Goal: Task Accomplishment & Management: Manage account settings

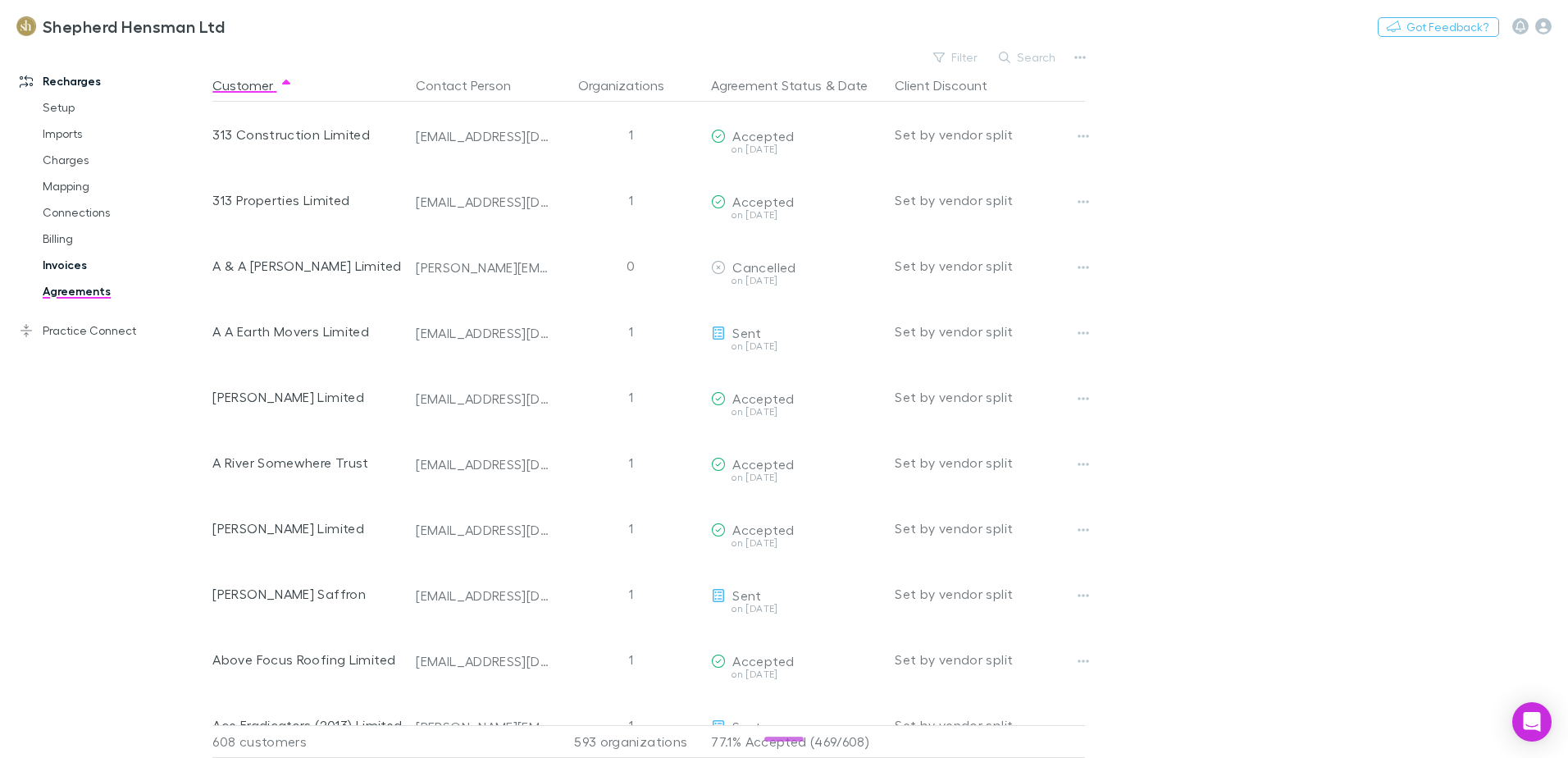
click at [54, 263] on link "Invoices" at bounding box center [123, 265] width 195 height 26
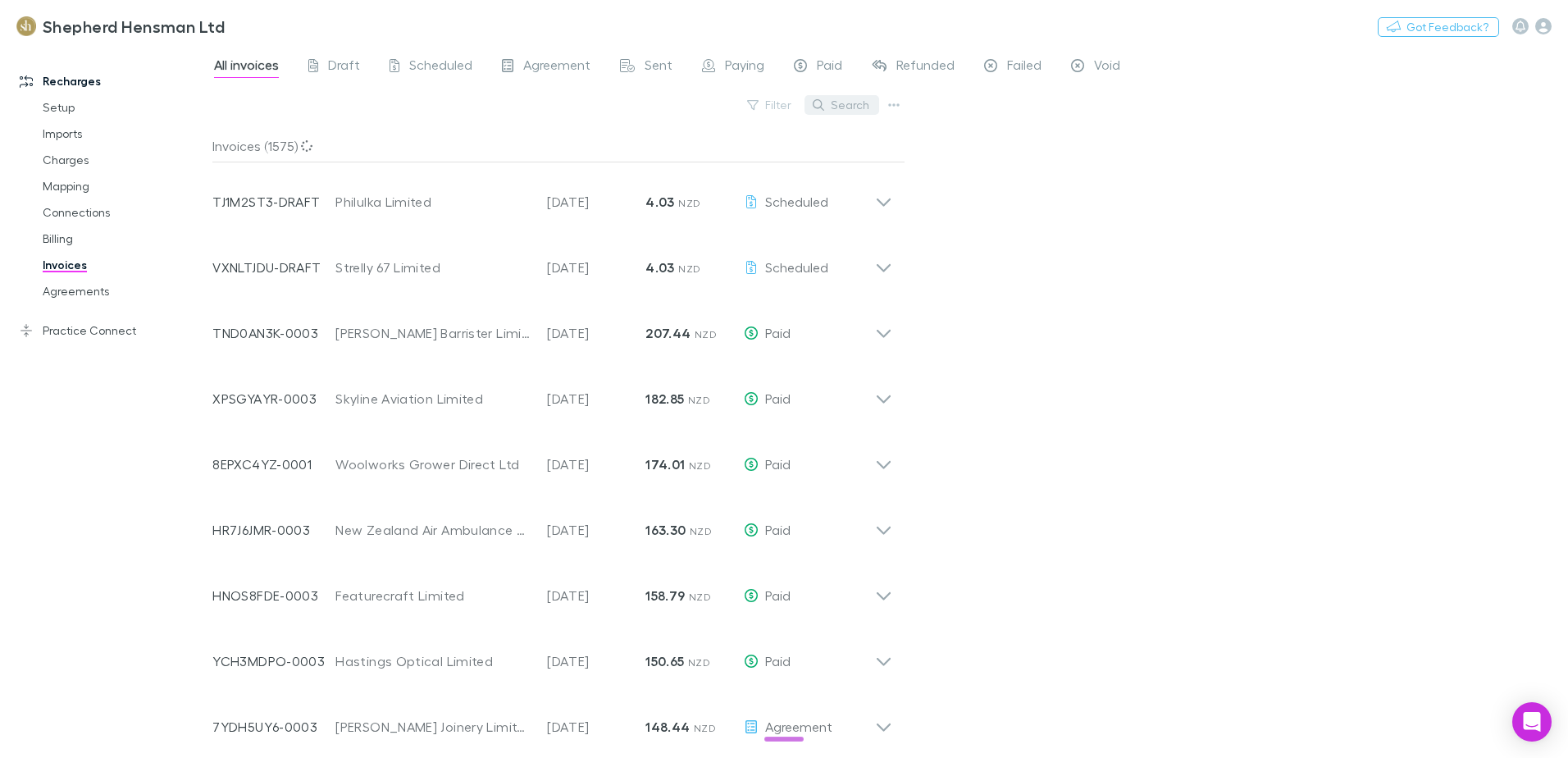
click at [853, 102] on button "Search" at bounding box center [842, 105] width 75 height 20
type input "*"
click at [1022, 72] on span "Failed" at bounding box center [1024, 67] width 34 height 21
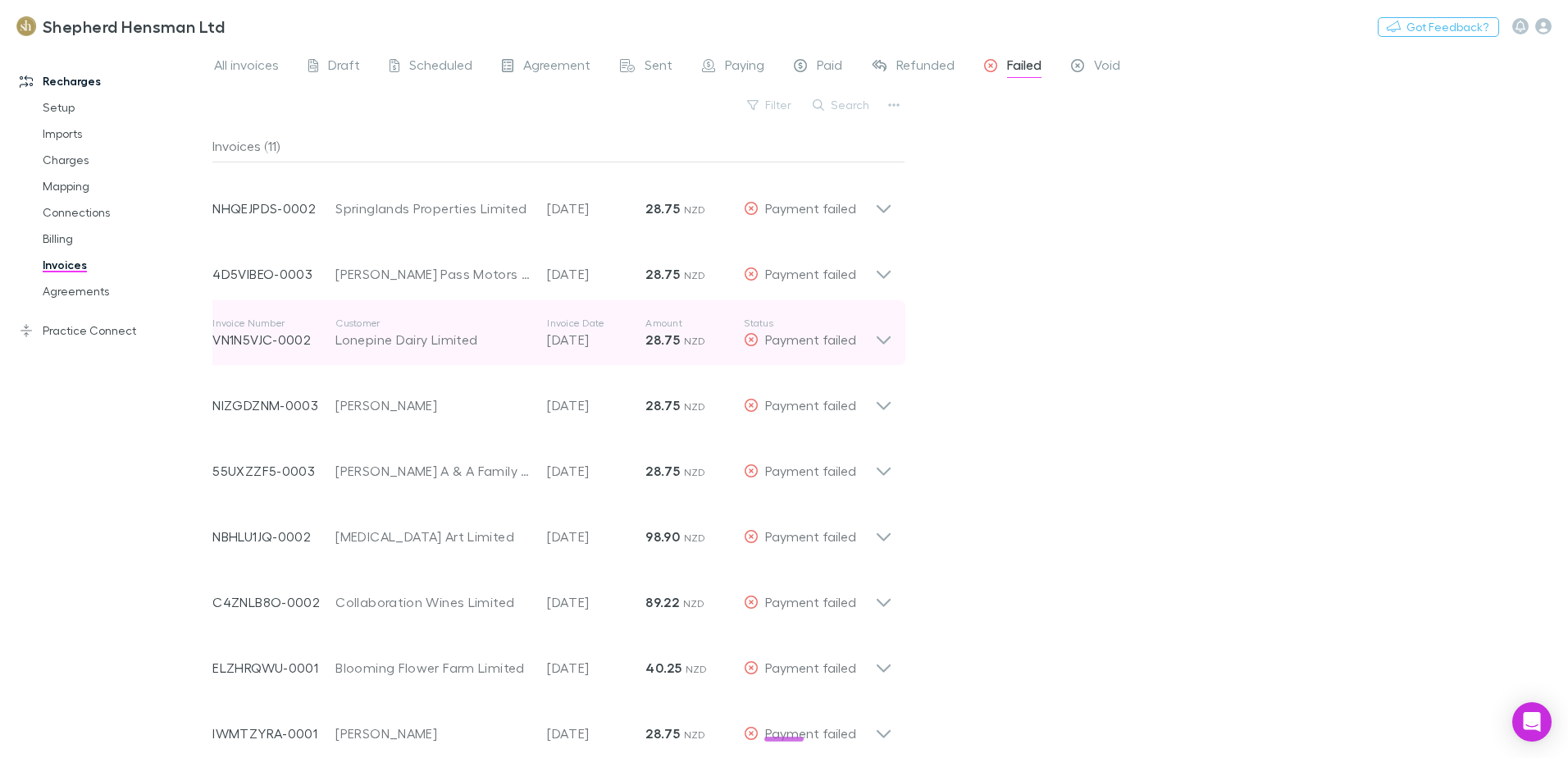
scroll to position [140, 0]
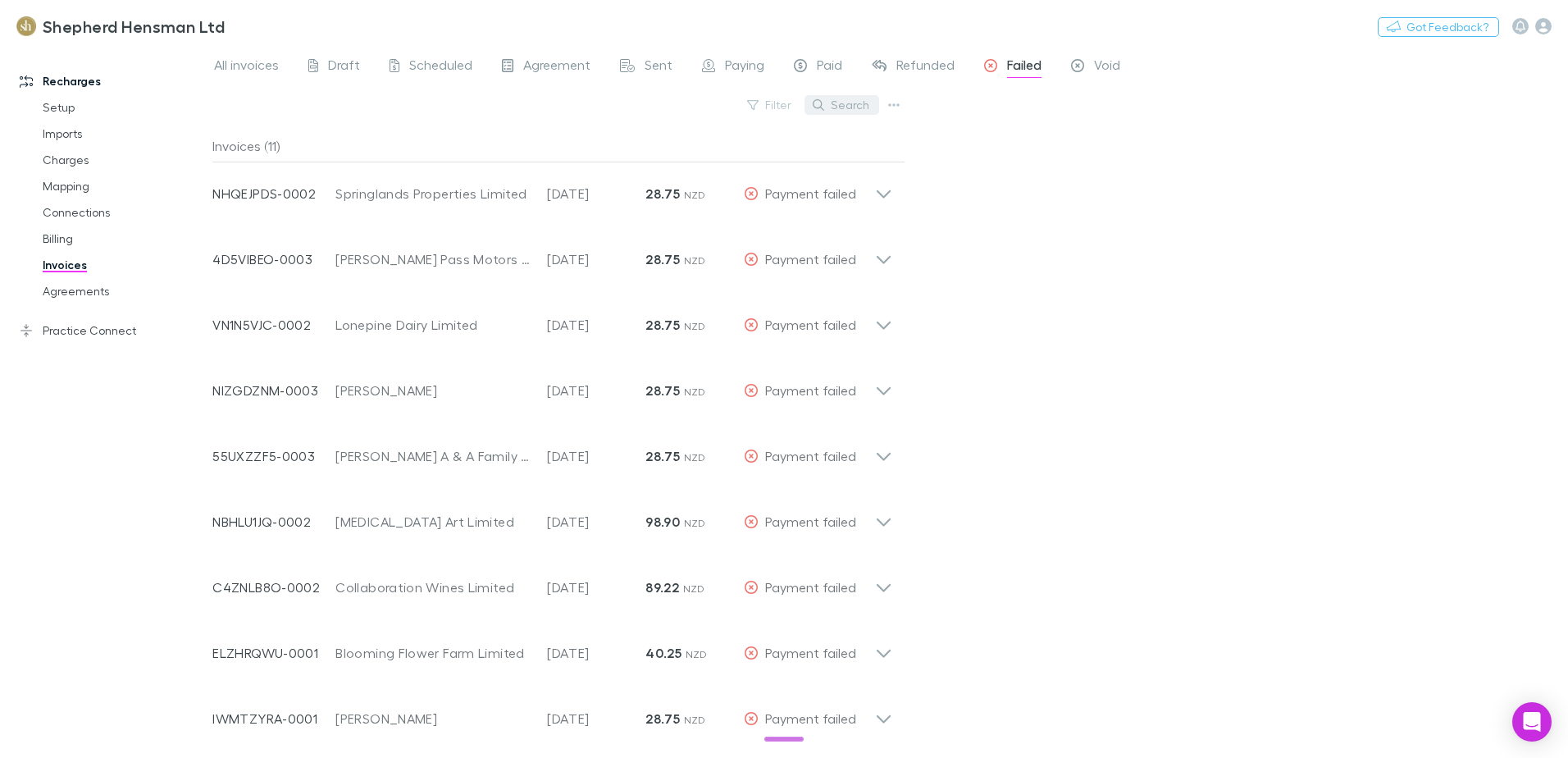
click at [839, 103] on button "Search" at bounding box center [842, 105] width 75 height 20
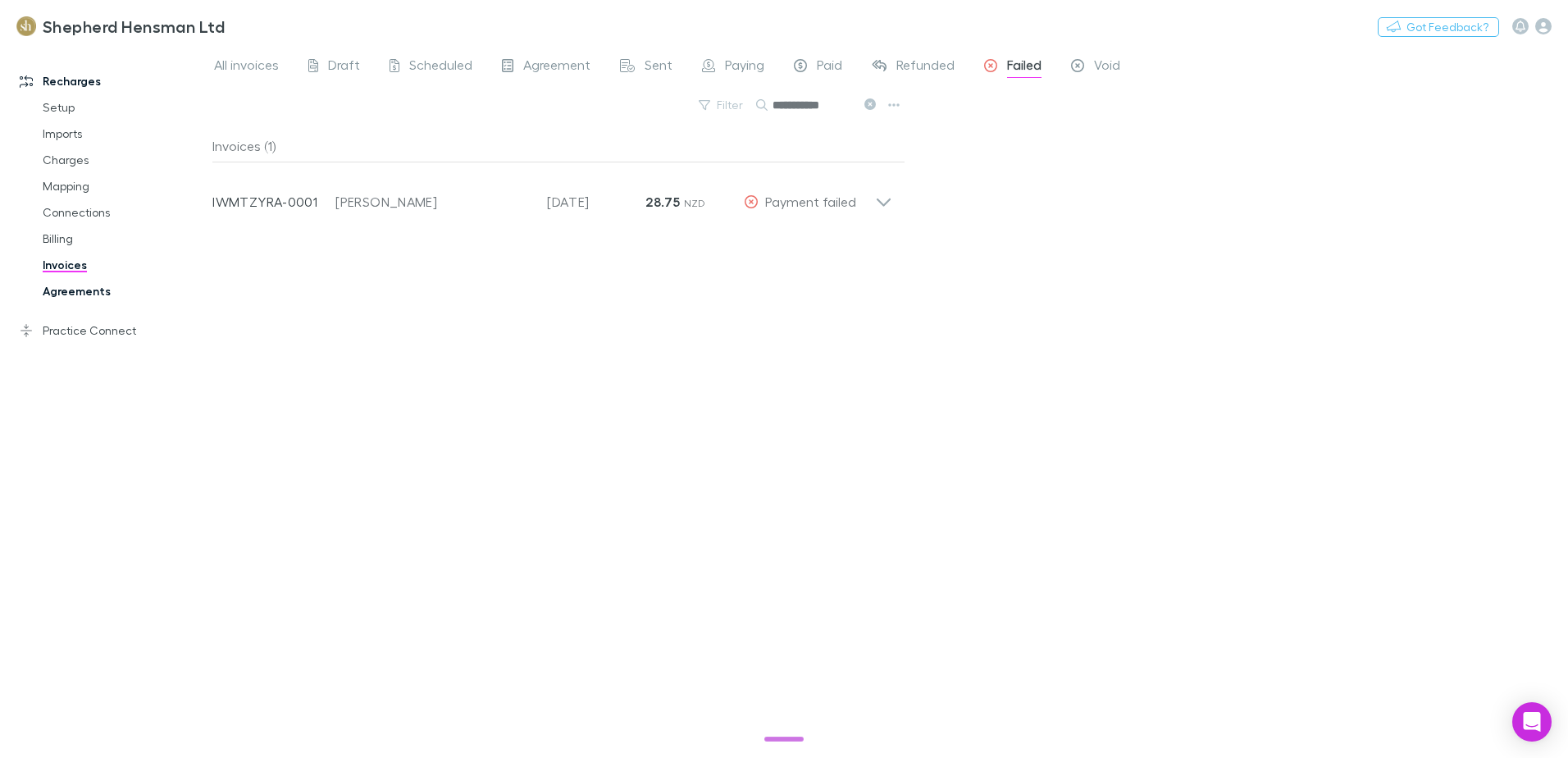
type input "**********"
click at [70, 293] on link "Agreements" at bounding box center [123, 291] width 195 height 26
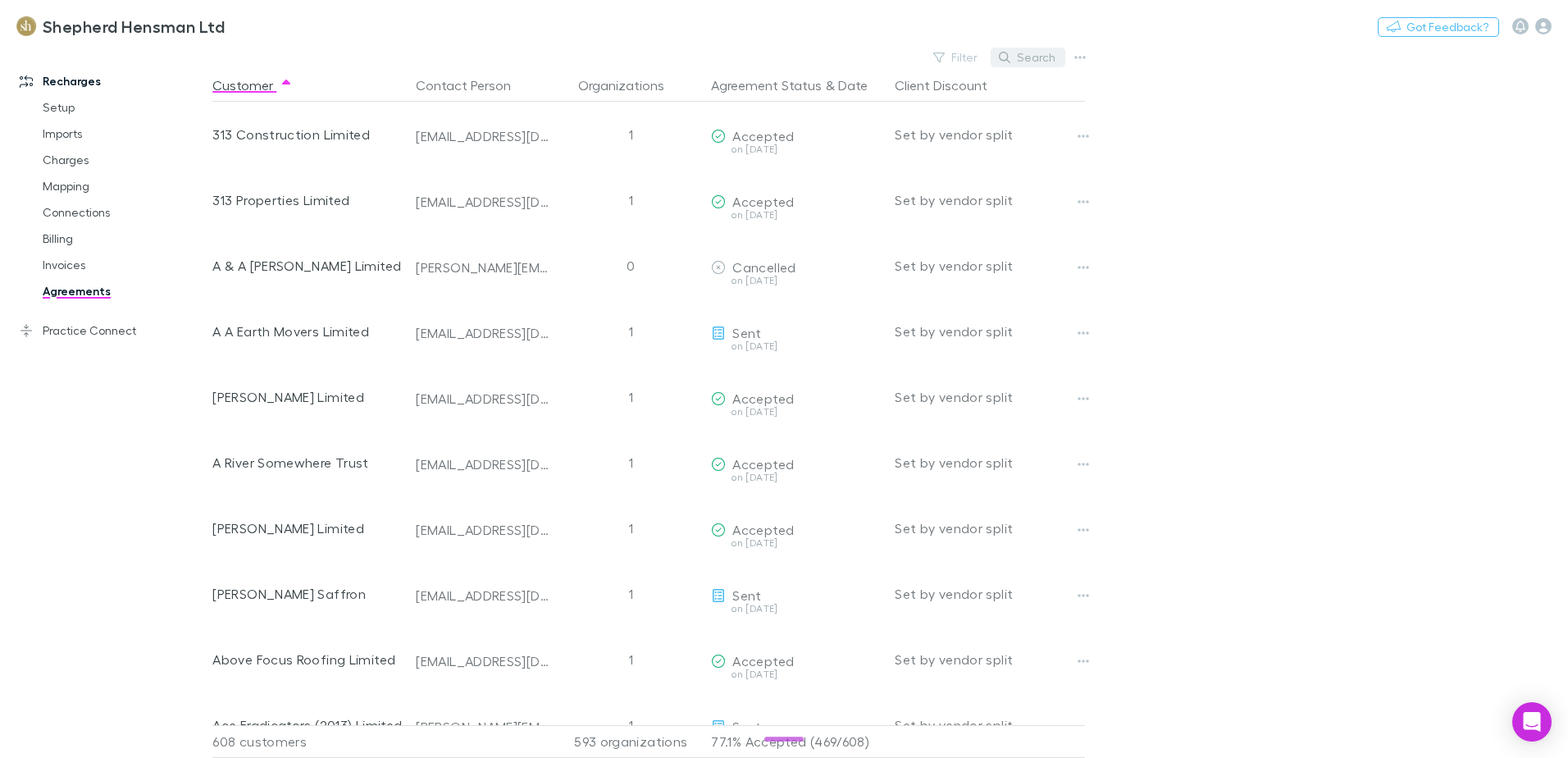
click at [1027, 53] on button "Search" at bounding box center [1029, 57] width 75 height 20
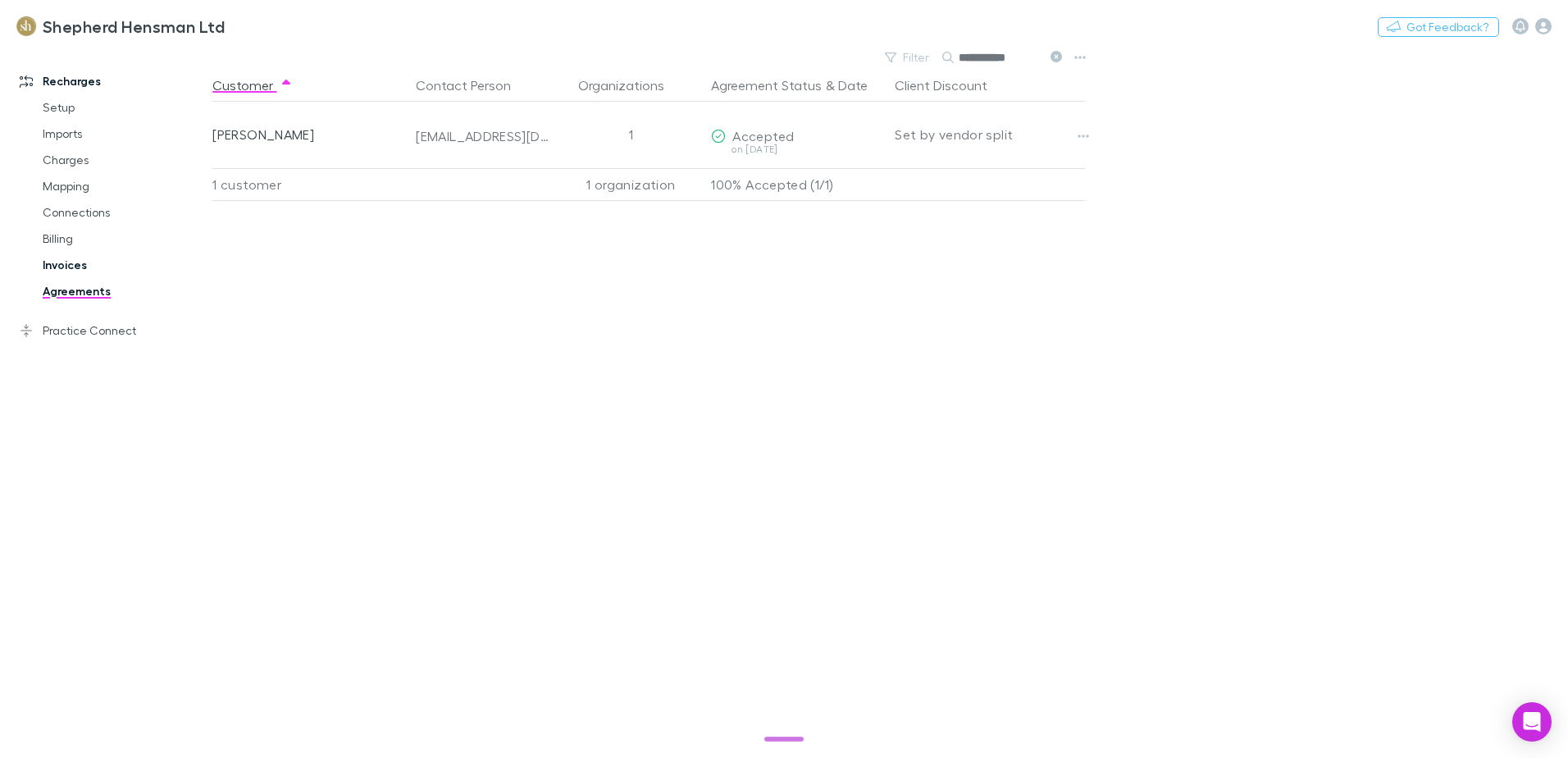
type input "**********"
click at [73, 268] on link "Invoices" at bounding box center [123, 265] width 195 height 26
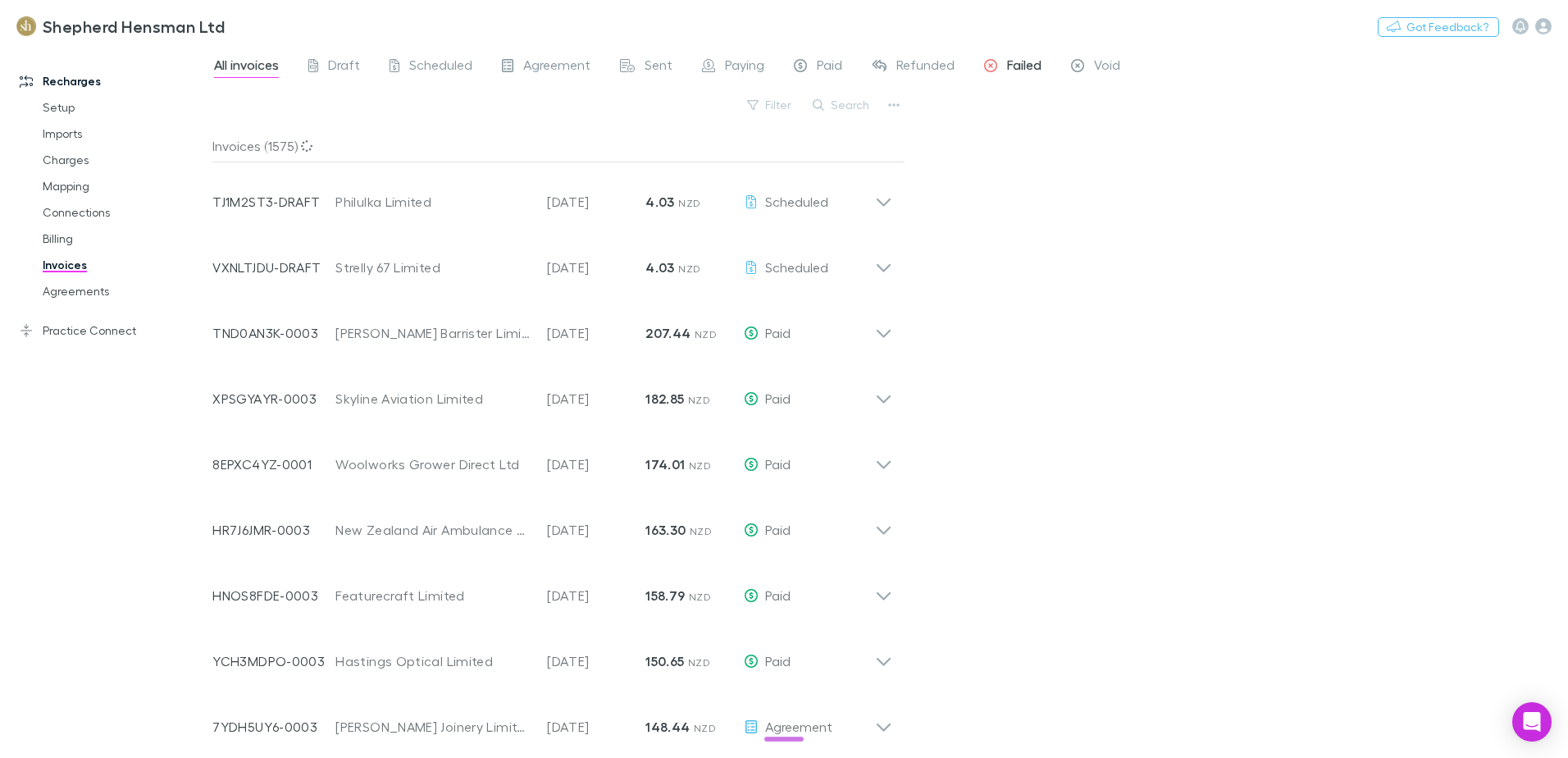
click at [1011, 65] on span "Failed" at bounding box center [1024, 67] width 34 height 21
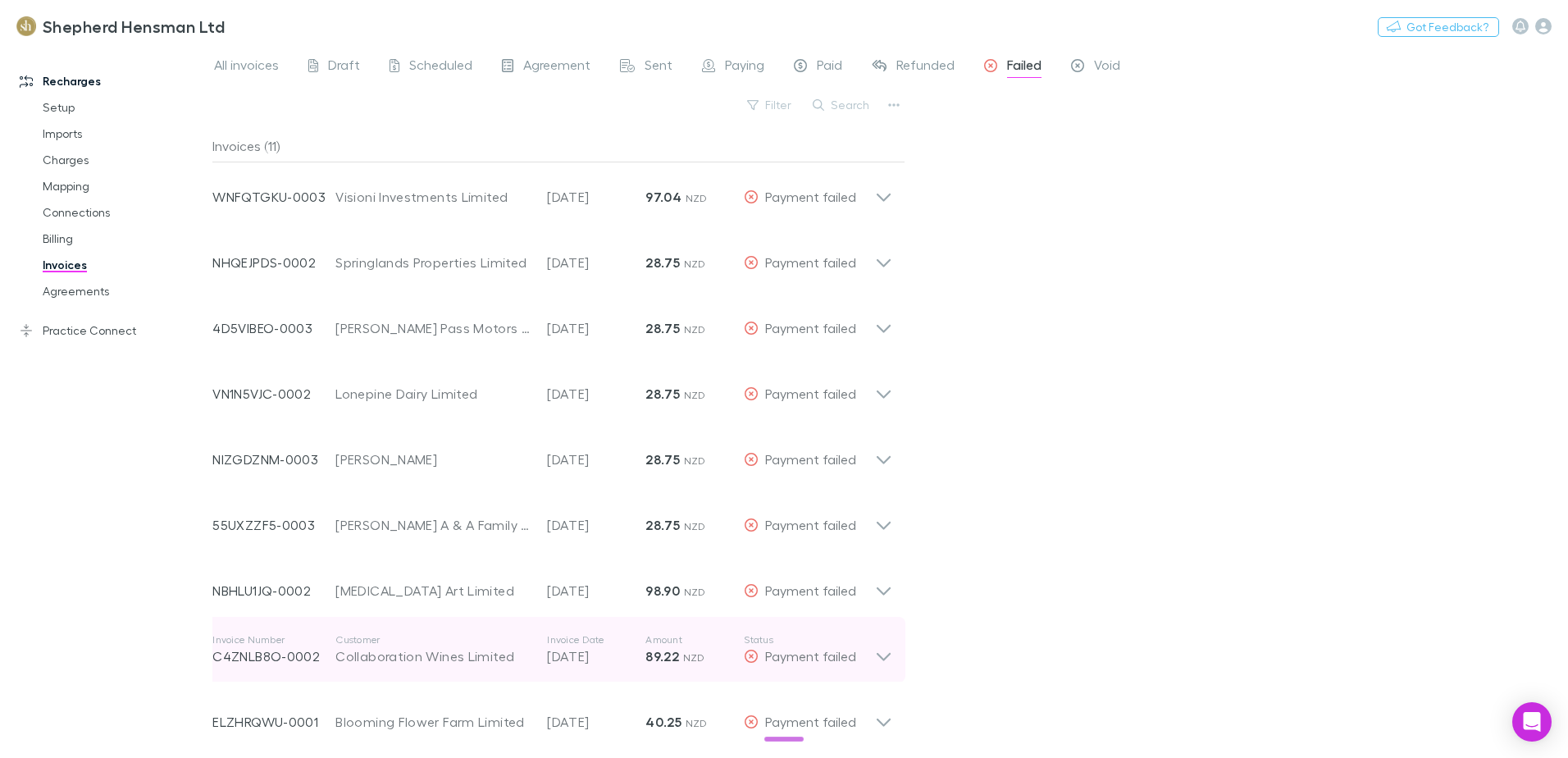
scroll to position [140, 0]
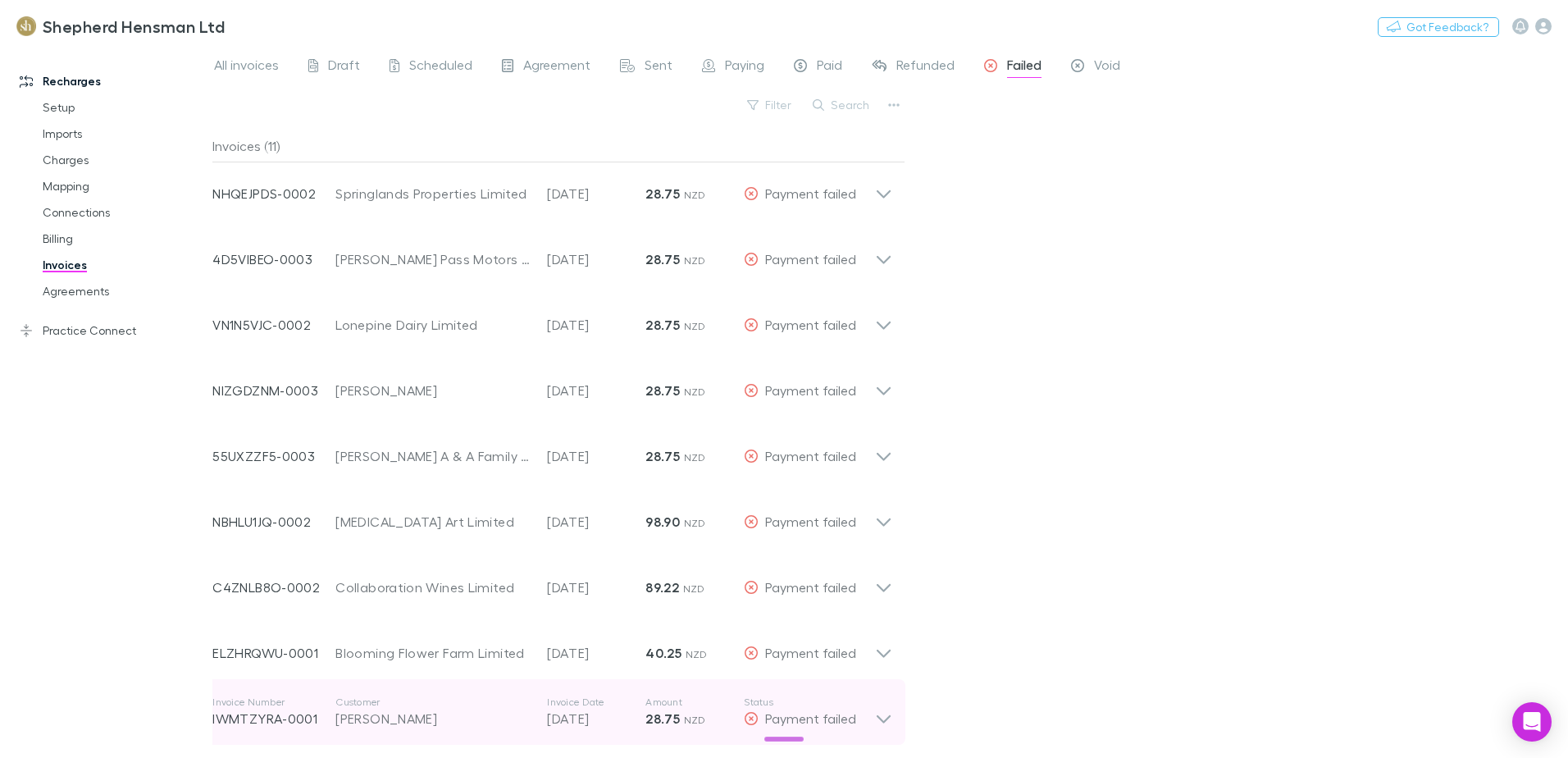
click at [886, 719] on icon at bounding box center [884, 712] width 17 height 33
click at [886, 702] on icon at bounding box center [884, 712] width 17 height 33
click at [880, 724] on icon at bounding box center [884, 712] width 17 height 33
click at [884, 697] on icon at bounding box center [884, 712] width 17 height 33
click at [292, 712] on p "IWMTZYRA-0001" at bounding box center [274, 718] width 123 height 20
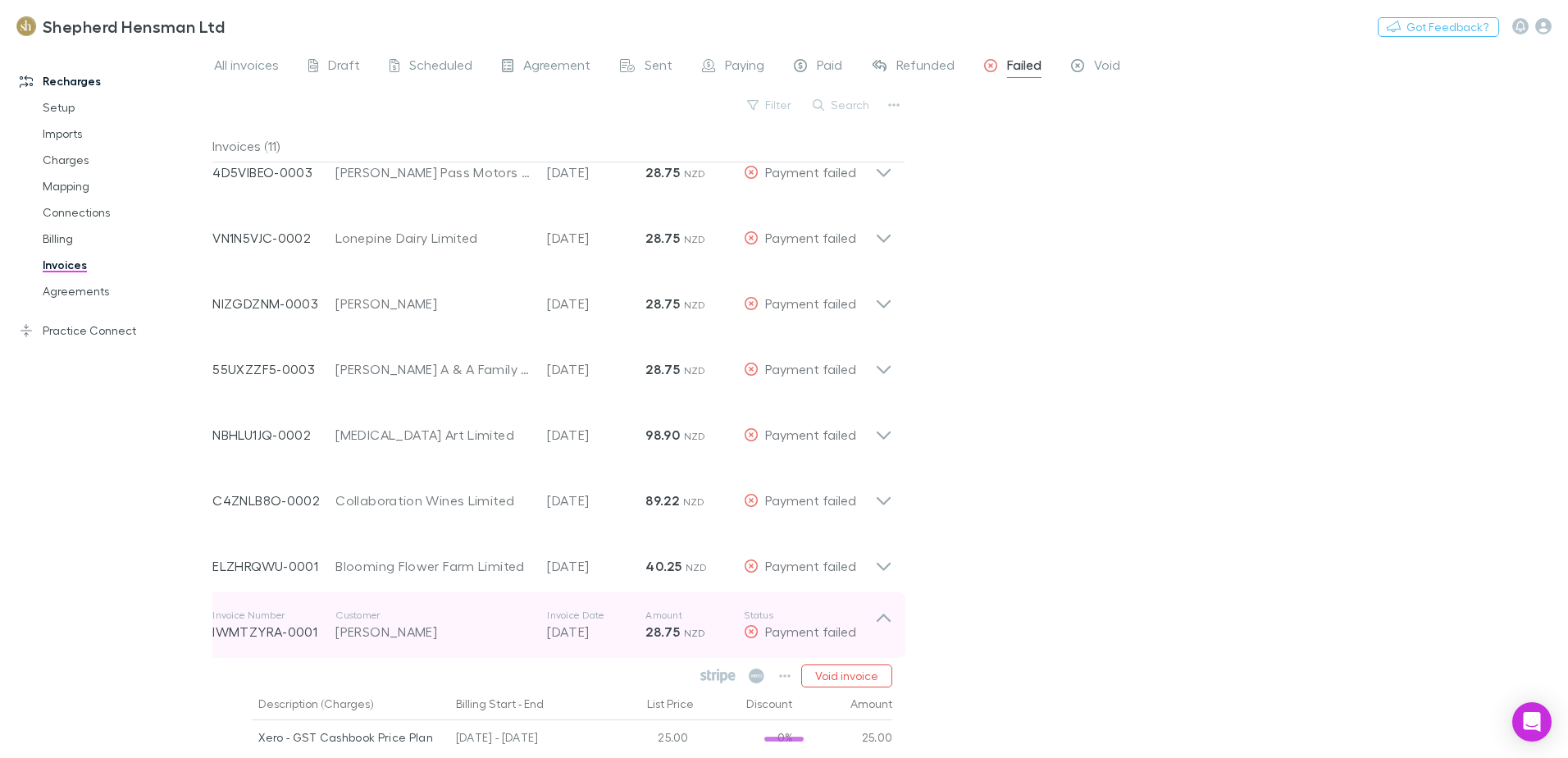
scroll to position [341, 0]
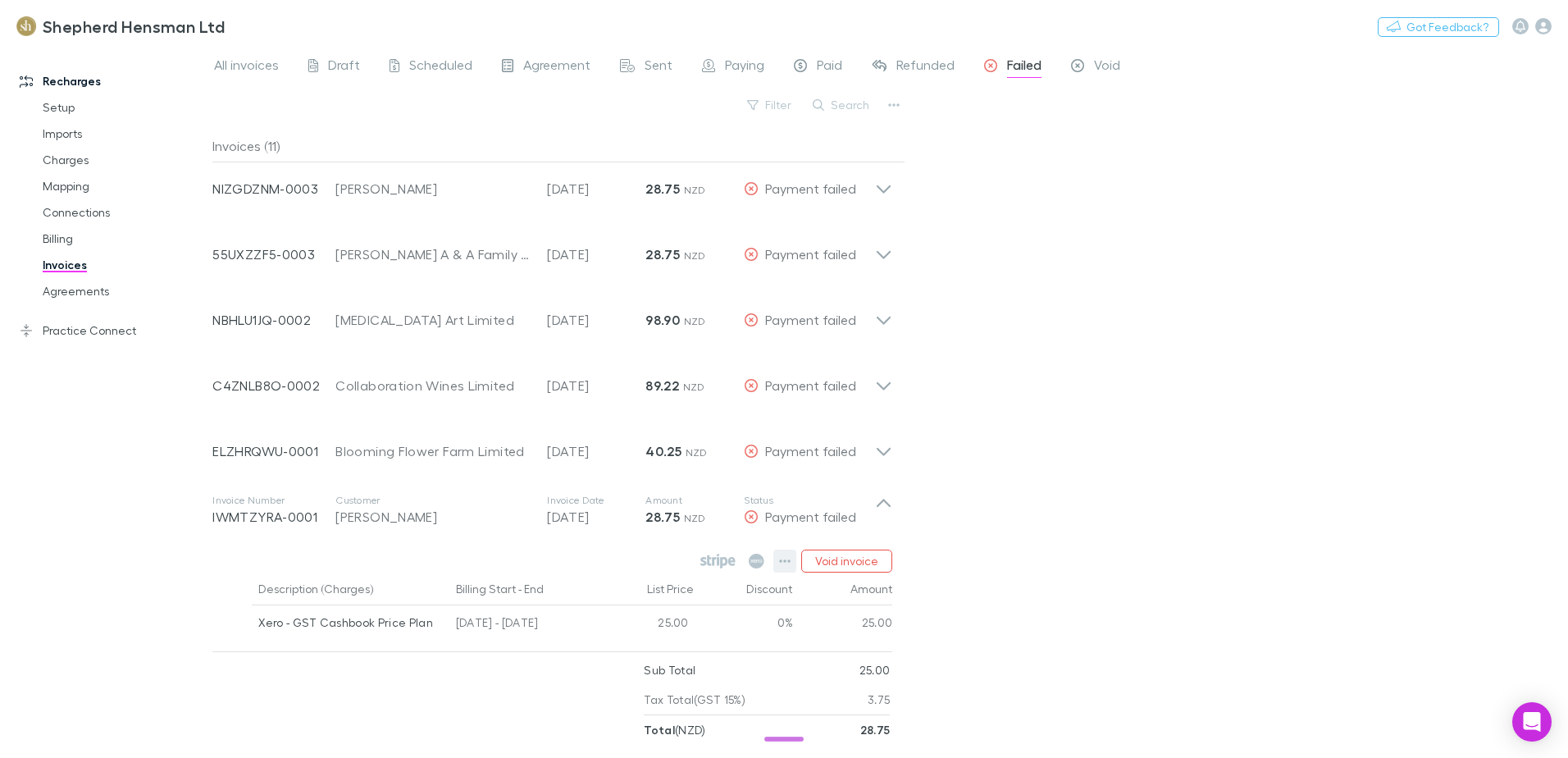
click at [783, 559] on icon "button" at bounding box center [784, 561] width 11 height 13
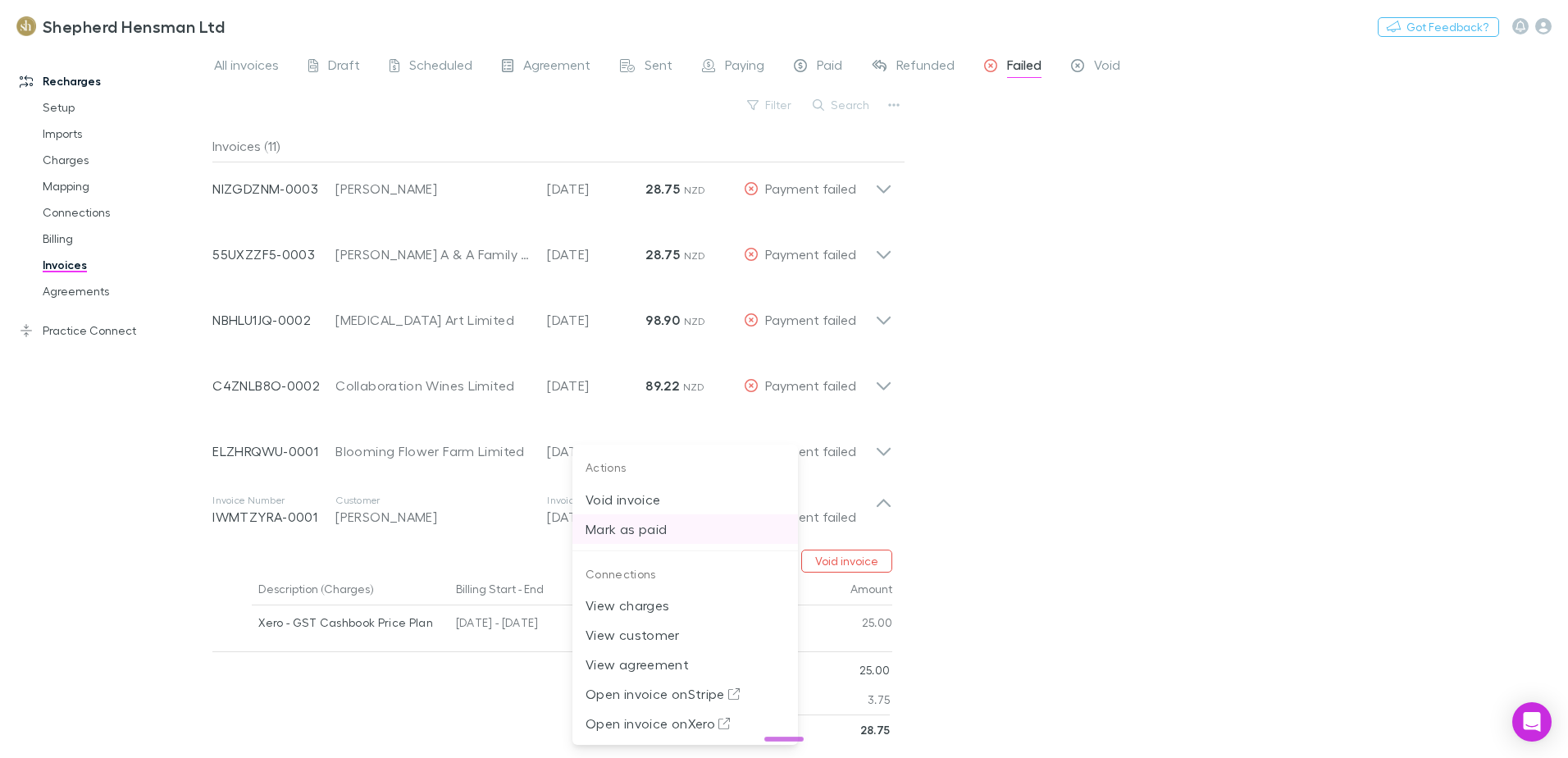
click at [670, 526] on p "Mark as paid" at bounding box center [685, 528] width 199 height 20
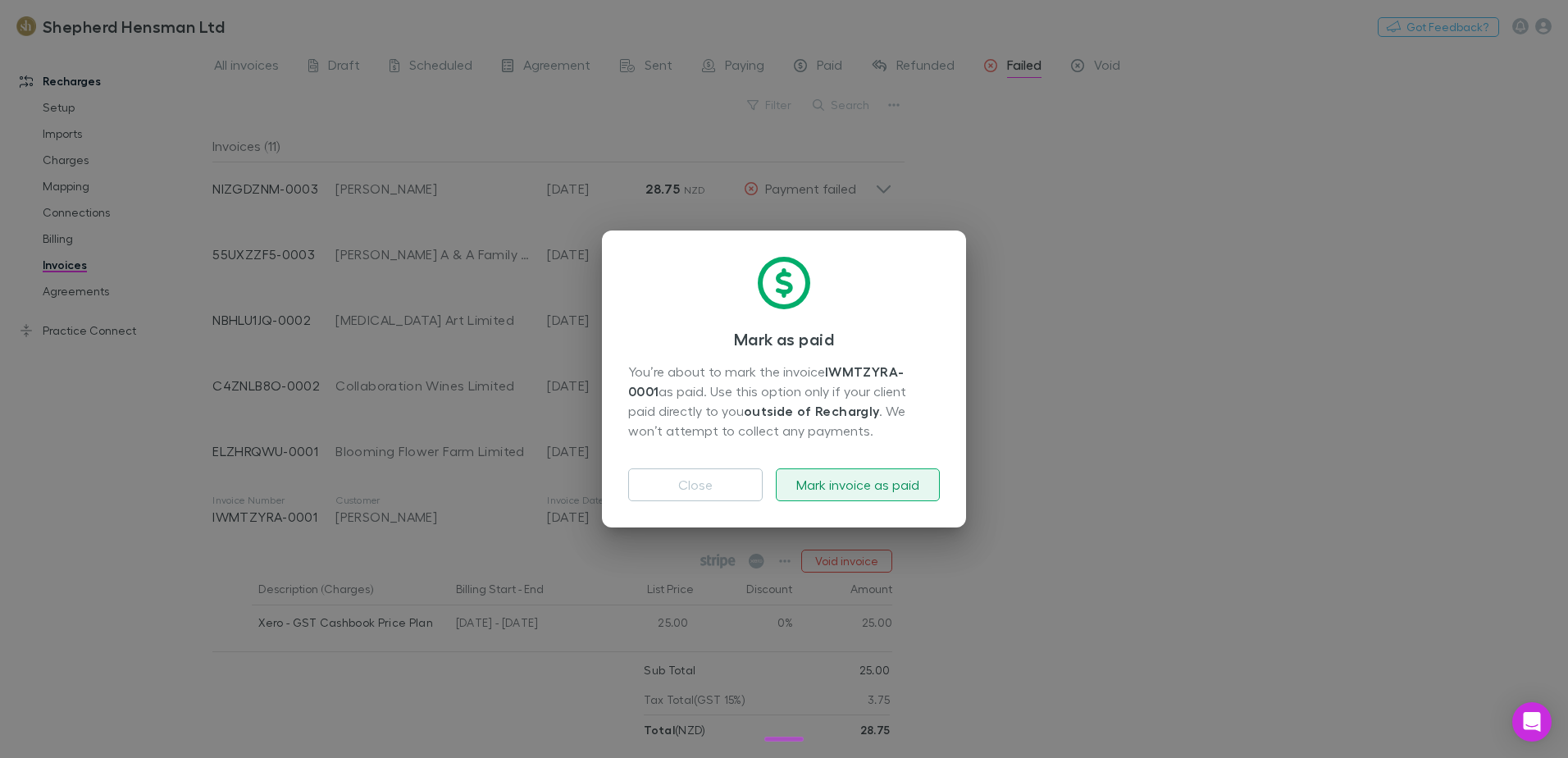
click at [863, 492] on button "Mark invoice as paid" at bounding box center [858, 485] width 164 height 33
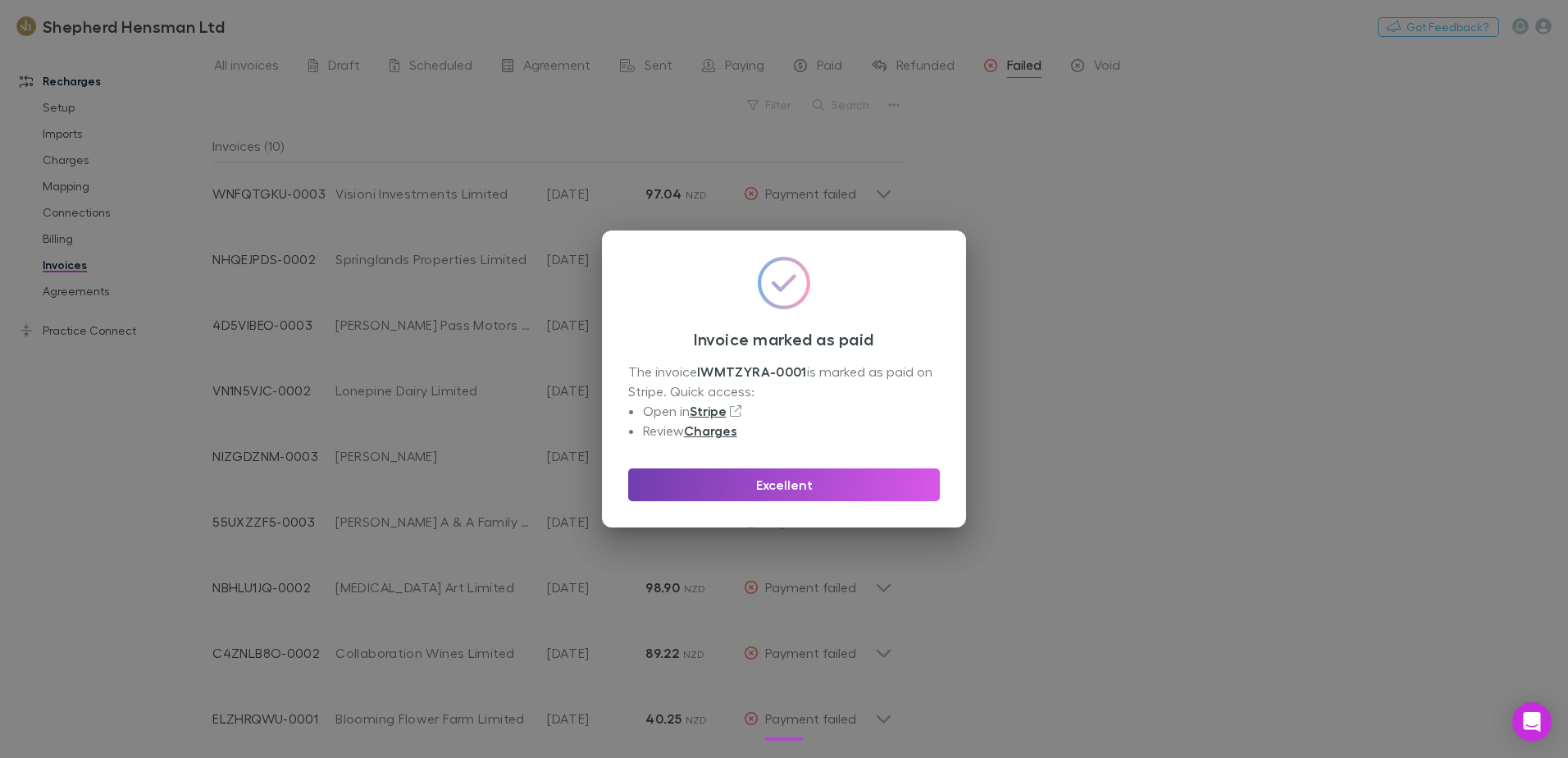
click at [794, 478] on button "Excellent" at bounding box center [784, 485] width 311 height 33
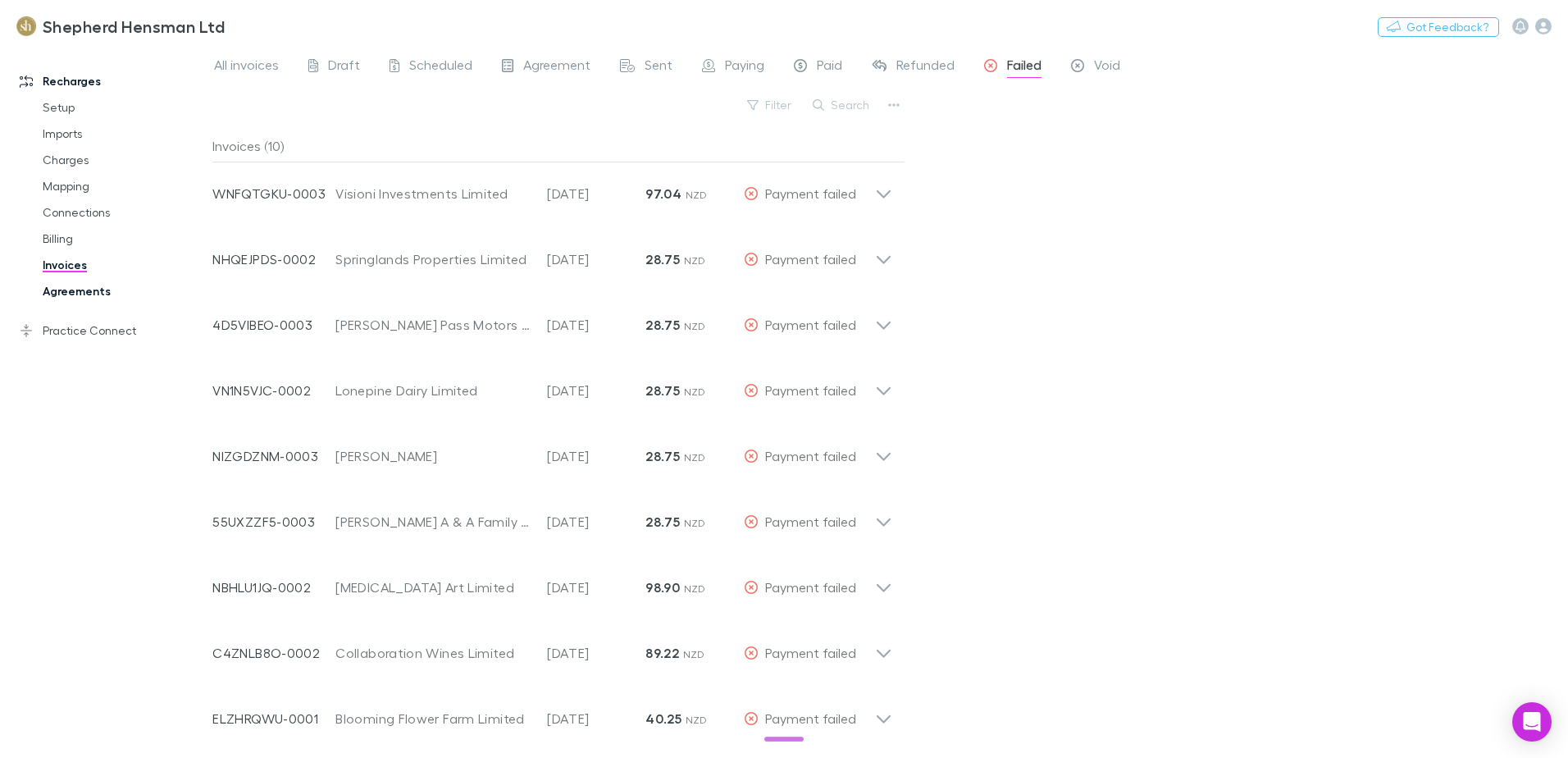
click at [96, 294] on link "Agreements" at bounding box center [123, 291] width 195 height 26
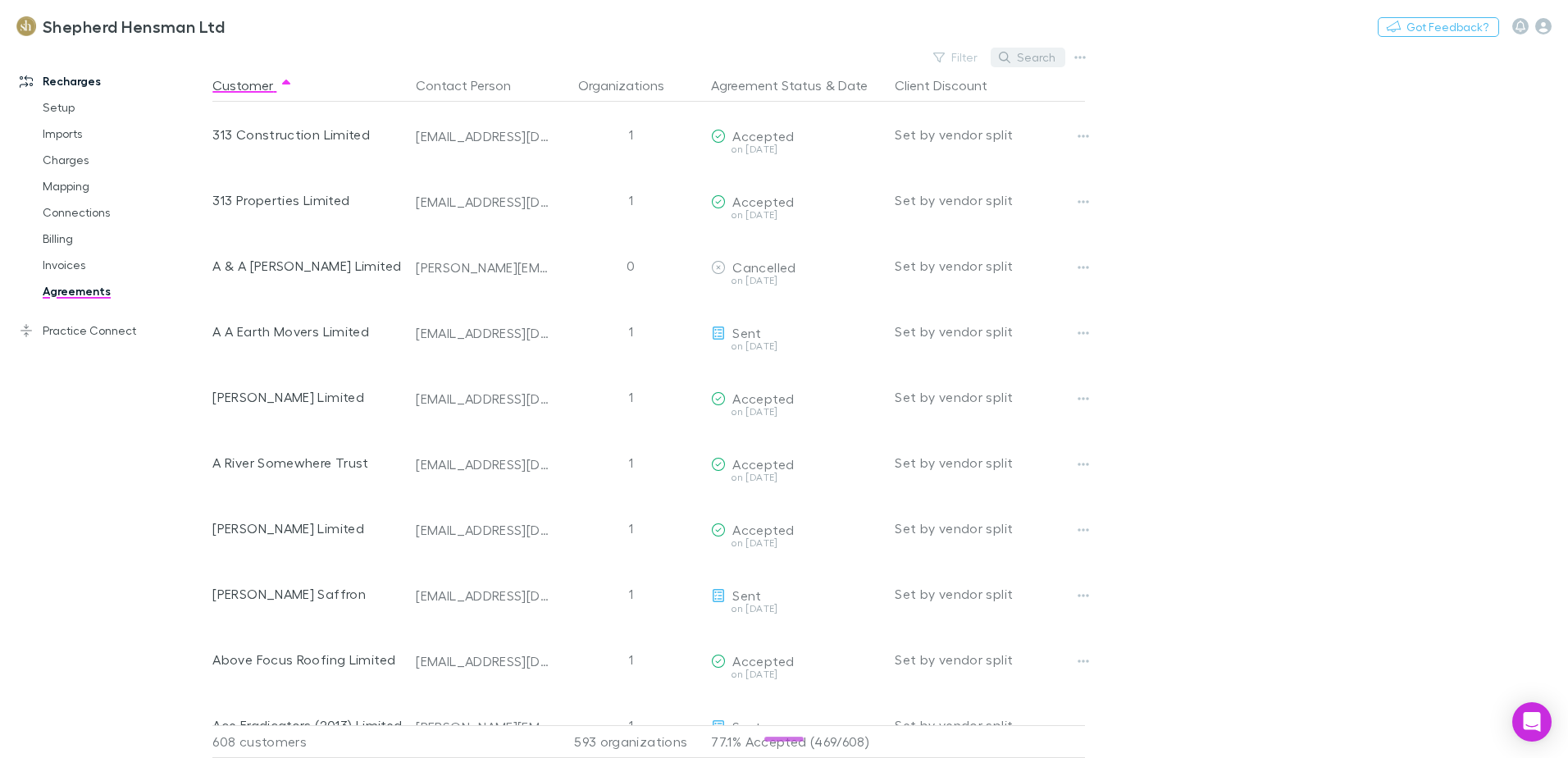
click at [1028, 58] on button "Search" at bounding box center [1029, 57] width 75 height 20
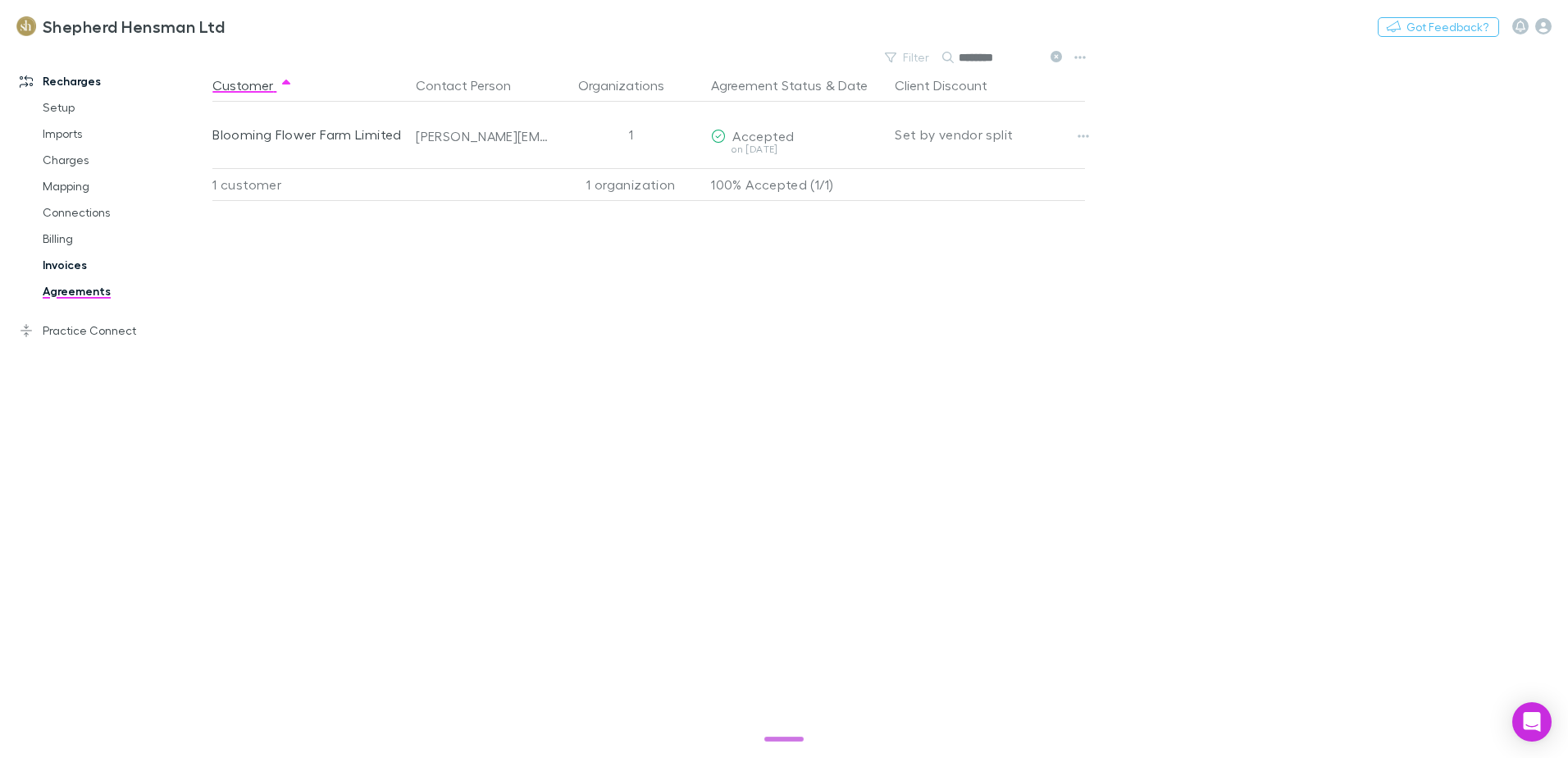
type input "********"
click at [57, 266] on link "Invoices" at bounding box center [123, 265] width 195 height 26
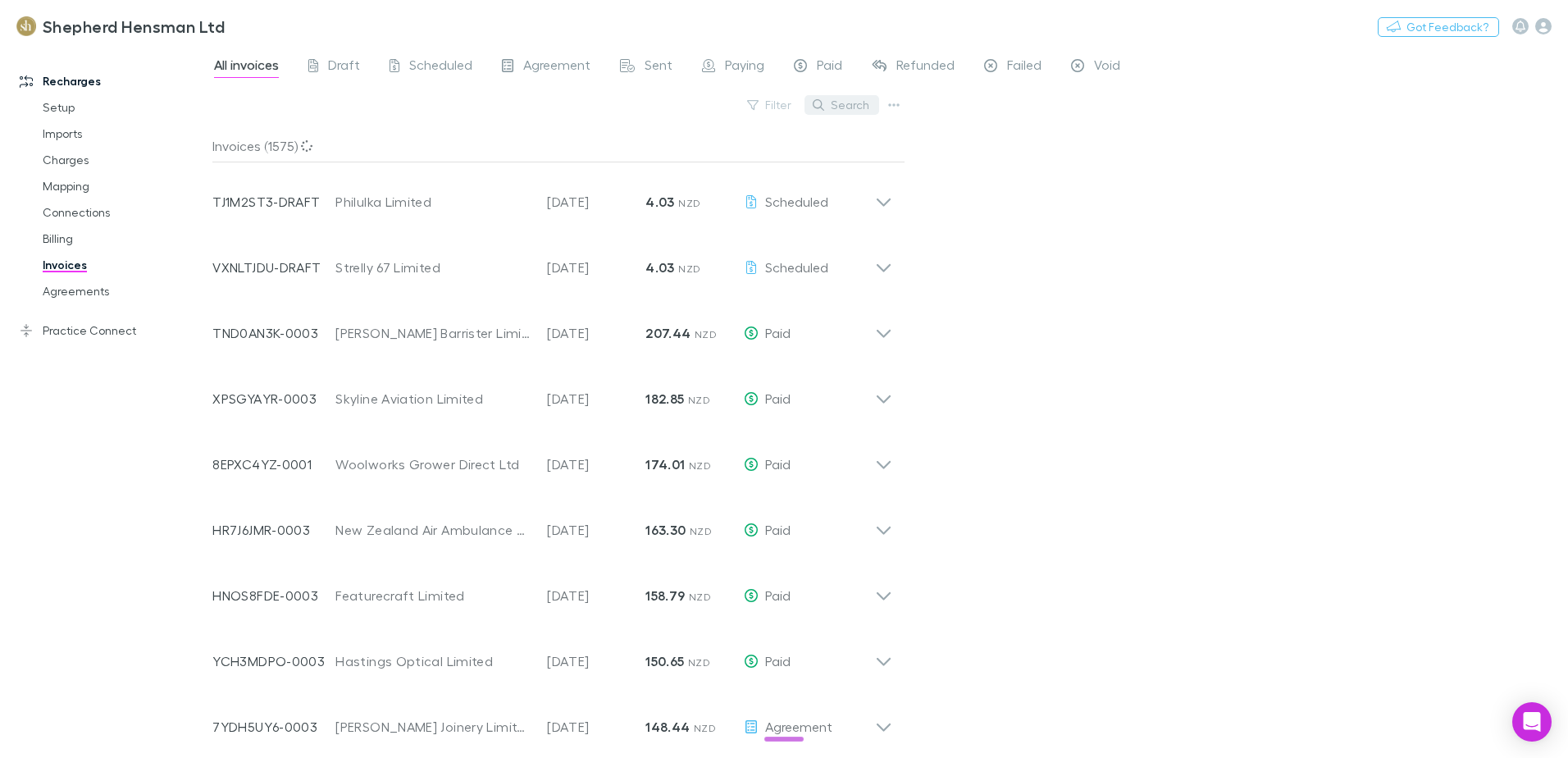
click at [852, 110] on button "Search" at bounding box center [842, 105] width 75 height 20
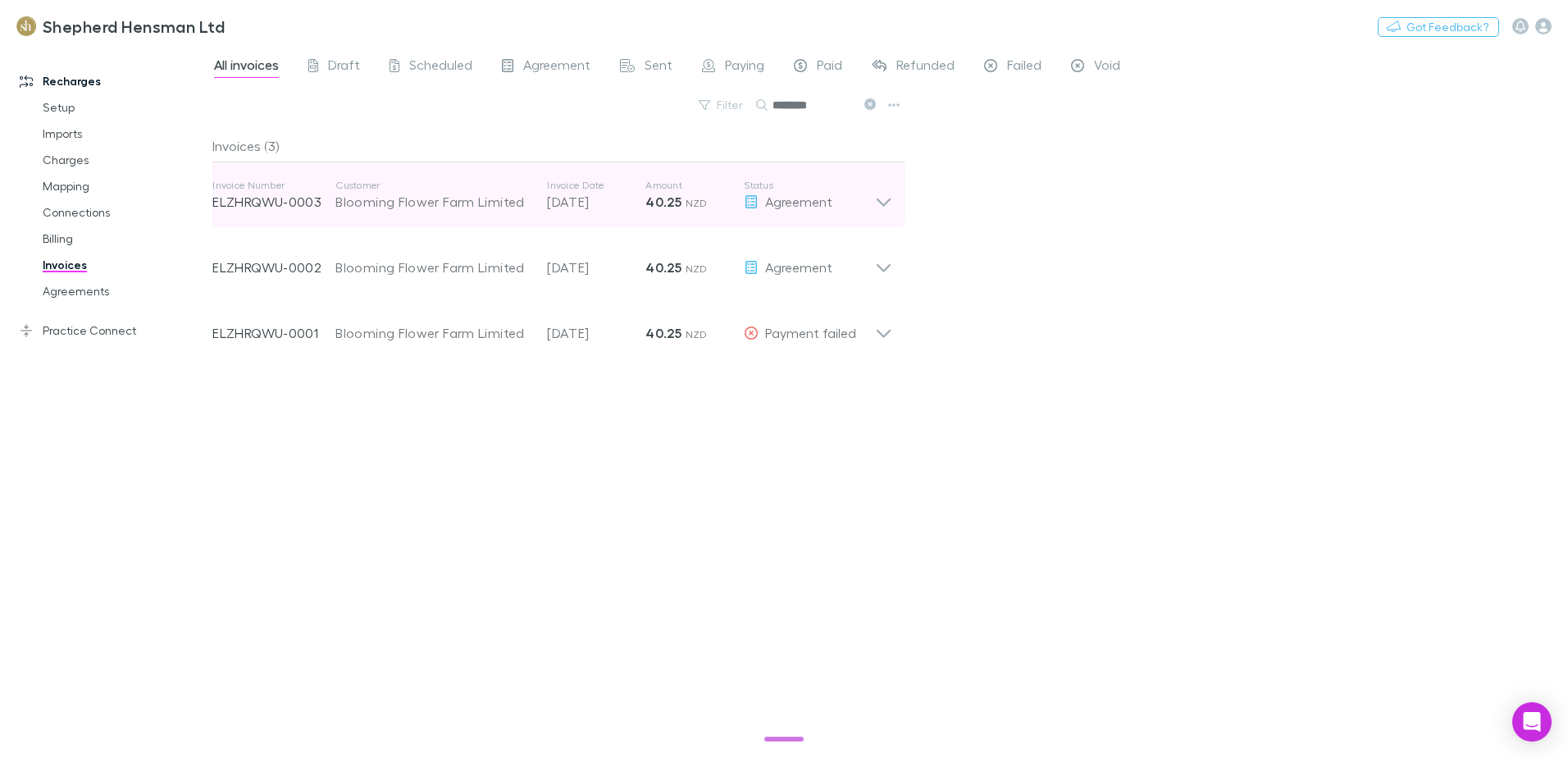
type input "********"
click at [882, 206] on icon at bounding box center [884, 195] width 17 height 33
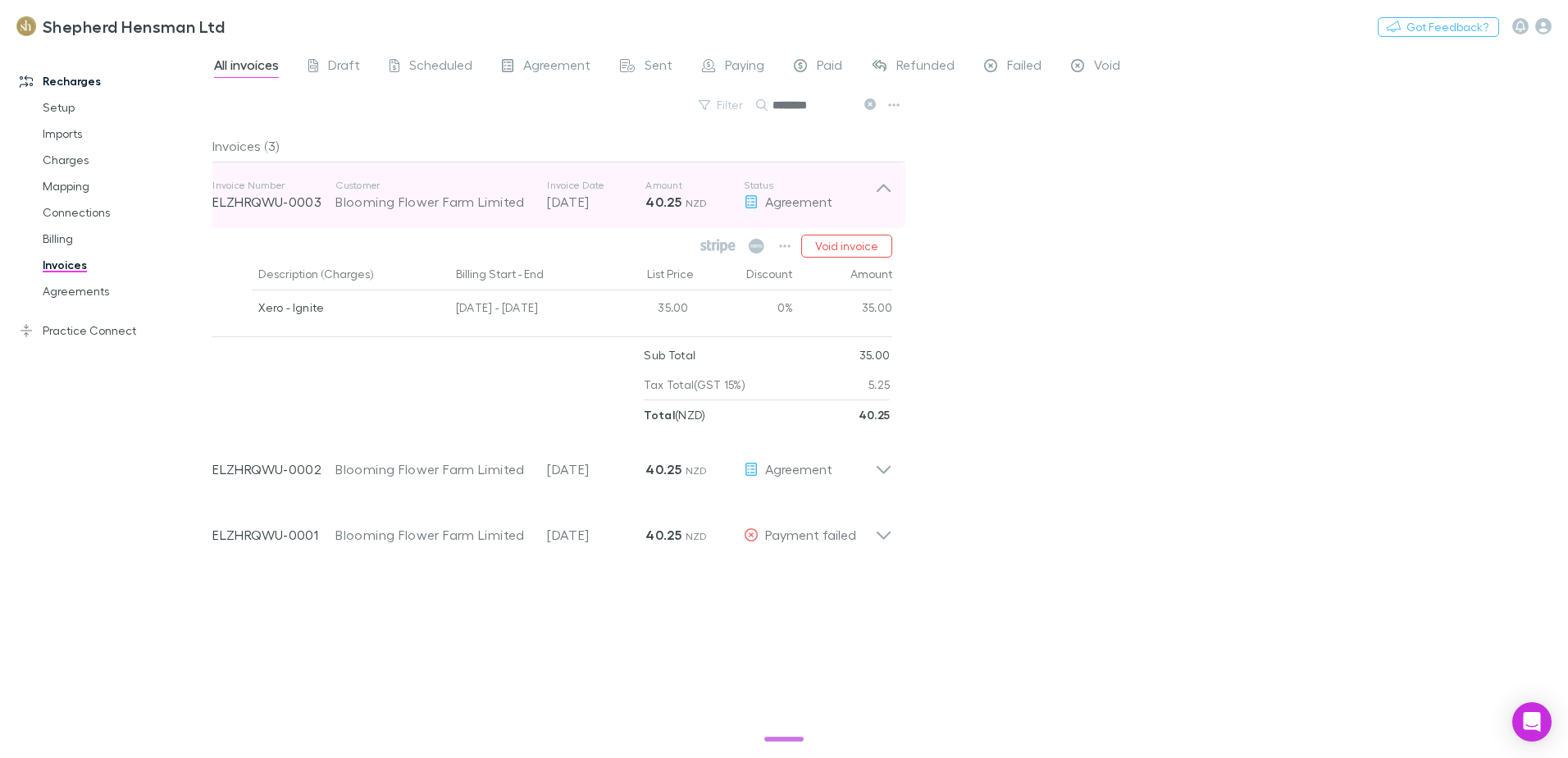
click at [882, 206] on icon at bounding box center [884, 195] width 17 height 33
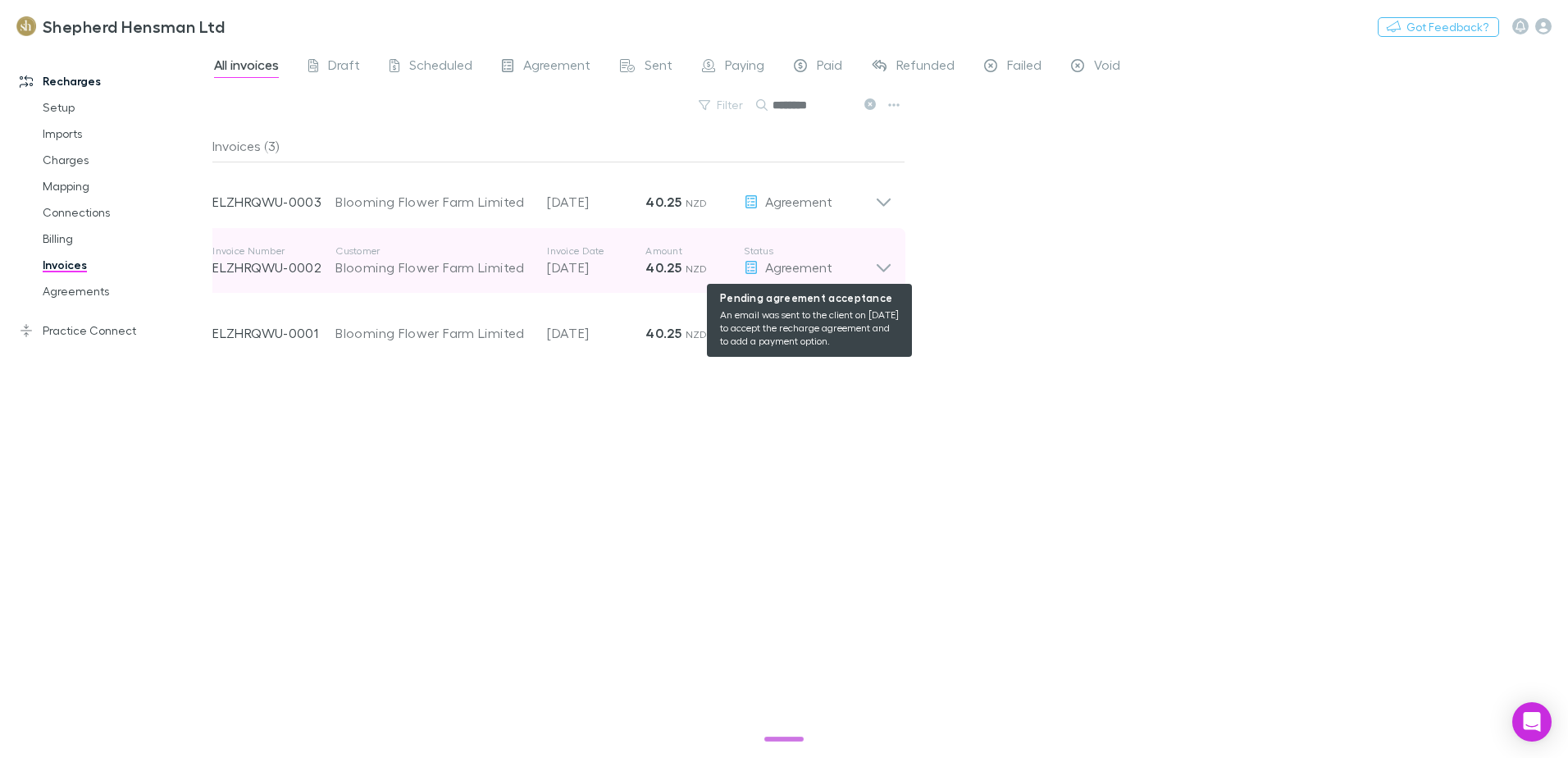
click at [807, 266] on span "Agreement" at bounding box center [799, 267] width 67 height 15
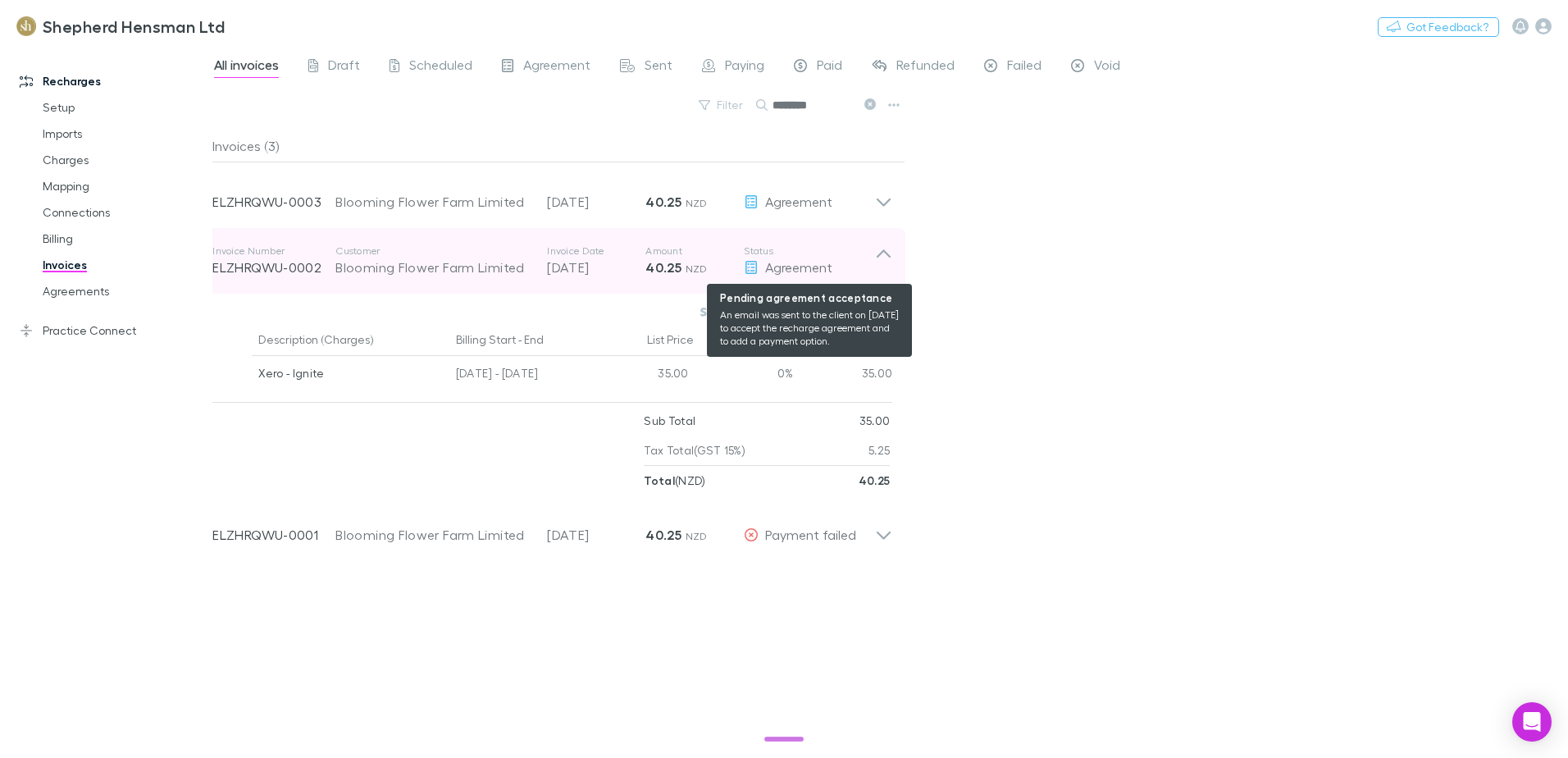
drag, startPoint x: 807, startPoint y: 266, endPoint x: 778, endPoint y: 260, distance: 29.6
click at [778, 260] on span "Agreement" at bounding box center [799, 267] width 67 height 15
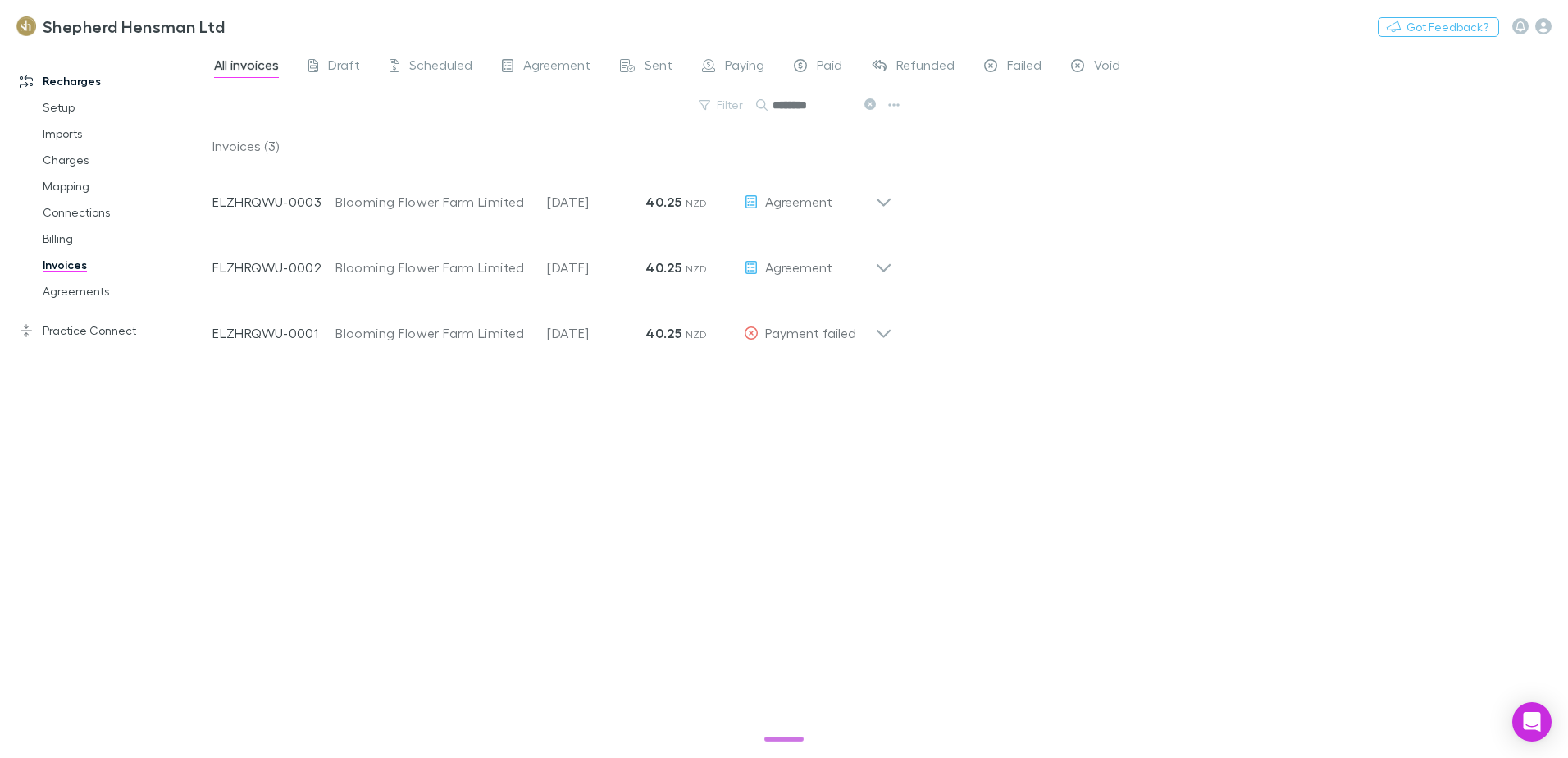
click at [951, 267] on div "All invoices Draft Scheduled Agreement Sent Paying Paid Refunded Failed Void Fi…" at bounding box center [891, 402] width 1356 height 712
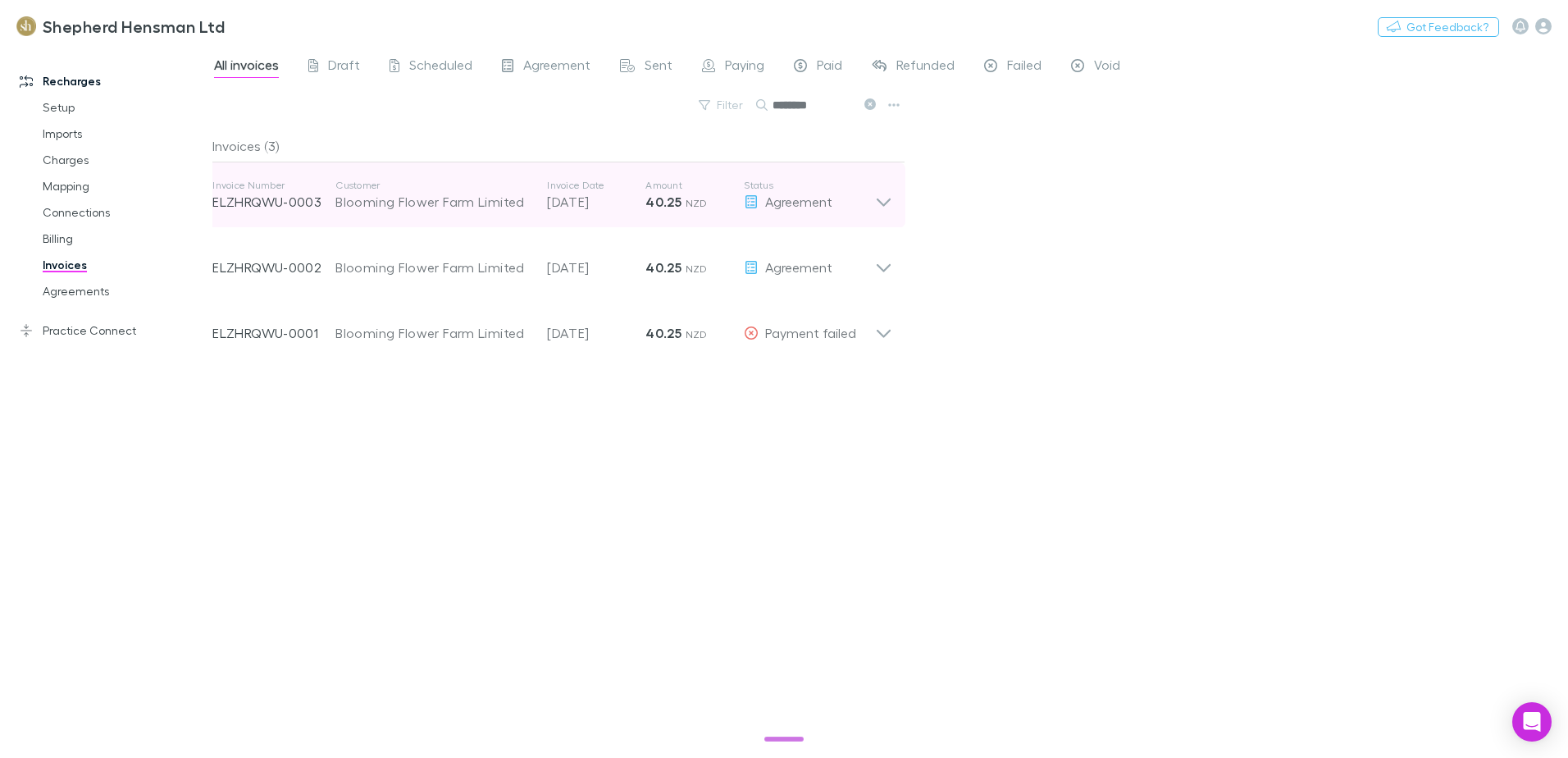
click at [885, 202] on icon at bounding box center [884, 195] width 17 height 33
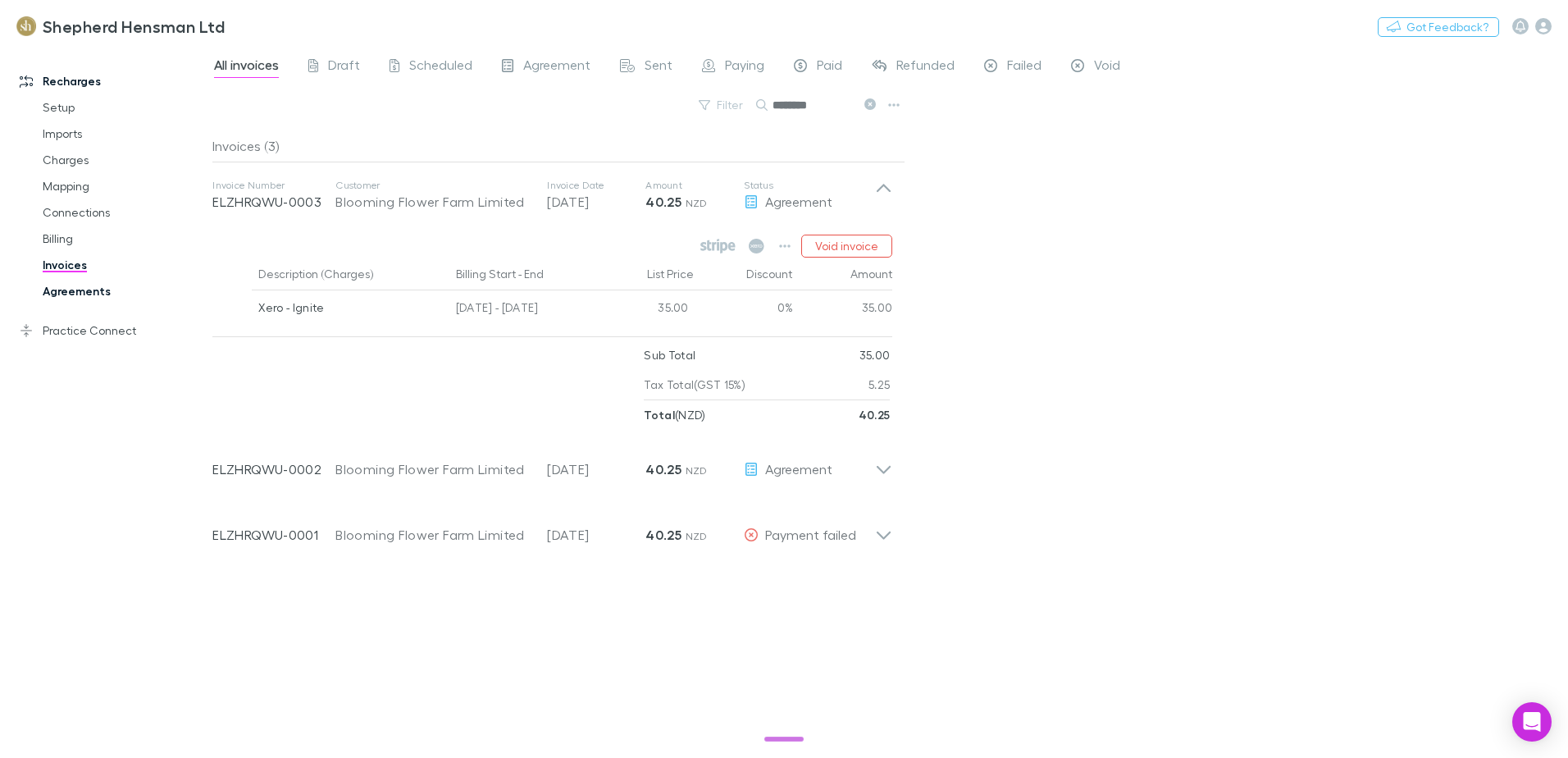
click at [79, 291] on link "Agreements" at bounding box center [123, 291] width 195 height 26
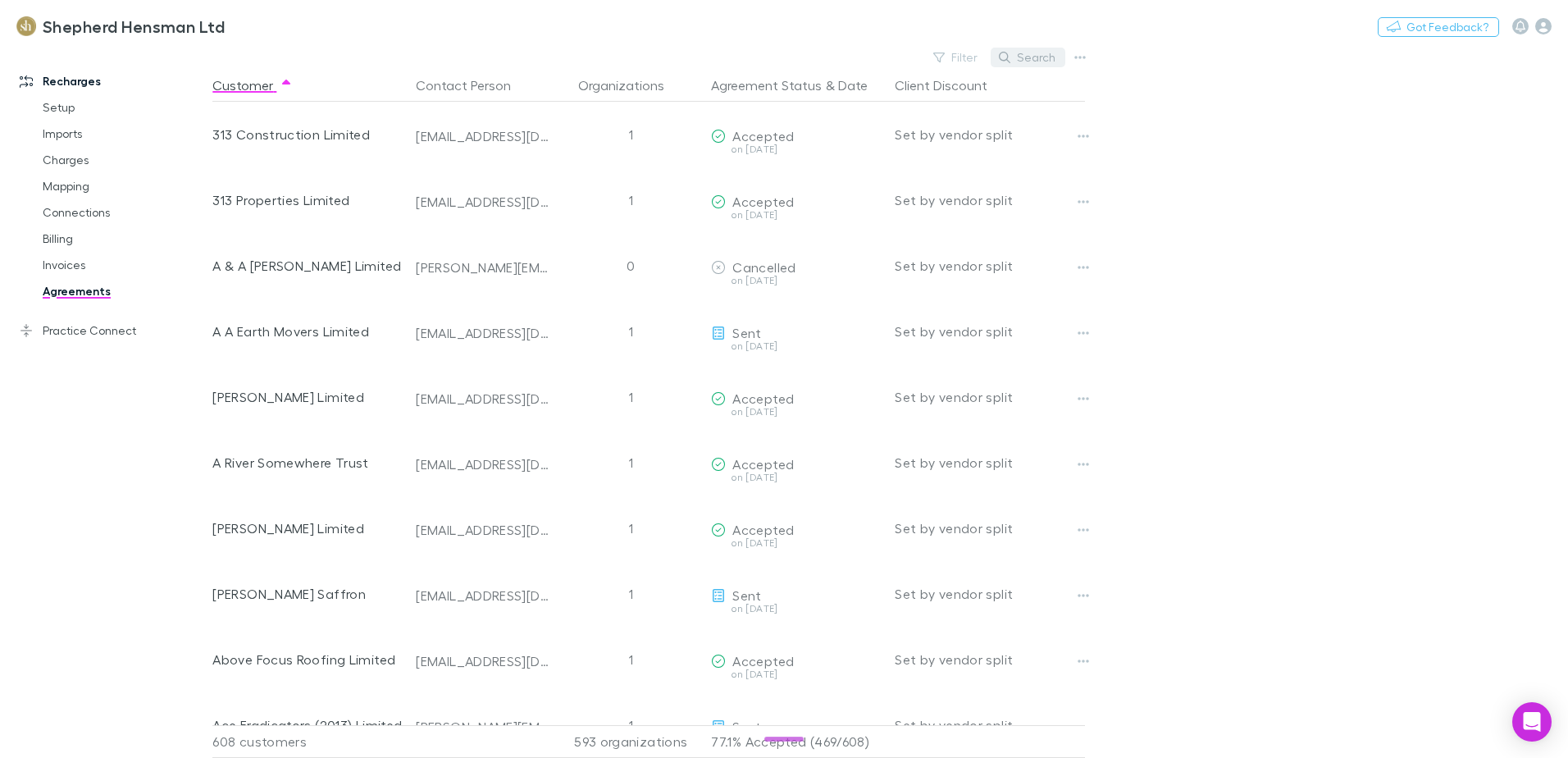
click at [1035, 61] on button "Search" at bounding box center [1029, 57] width 75 height 20
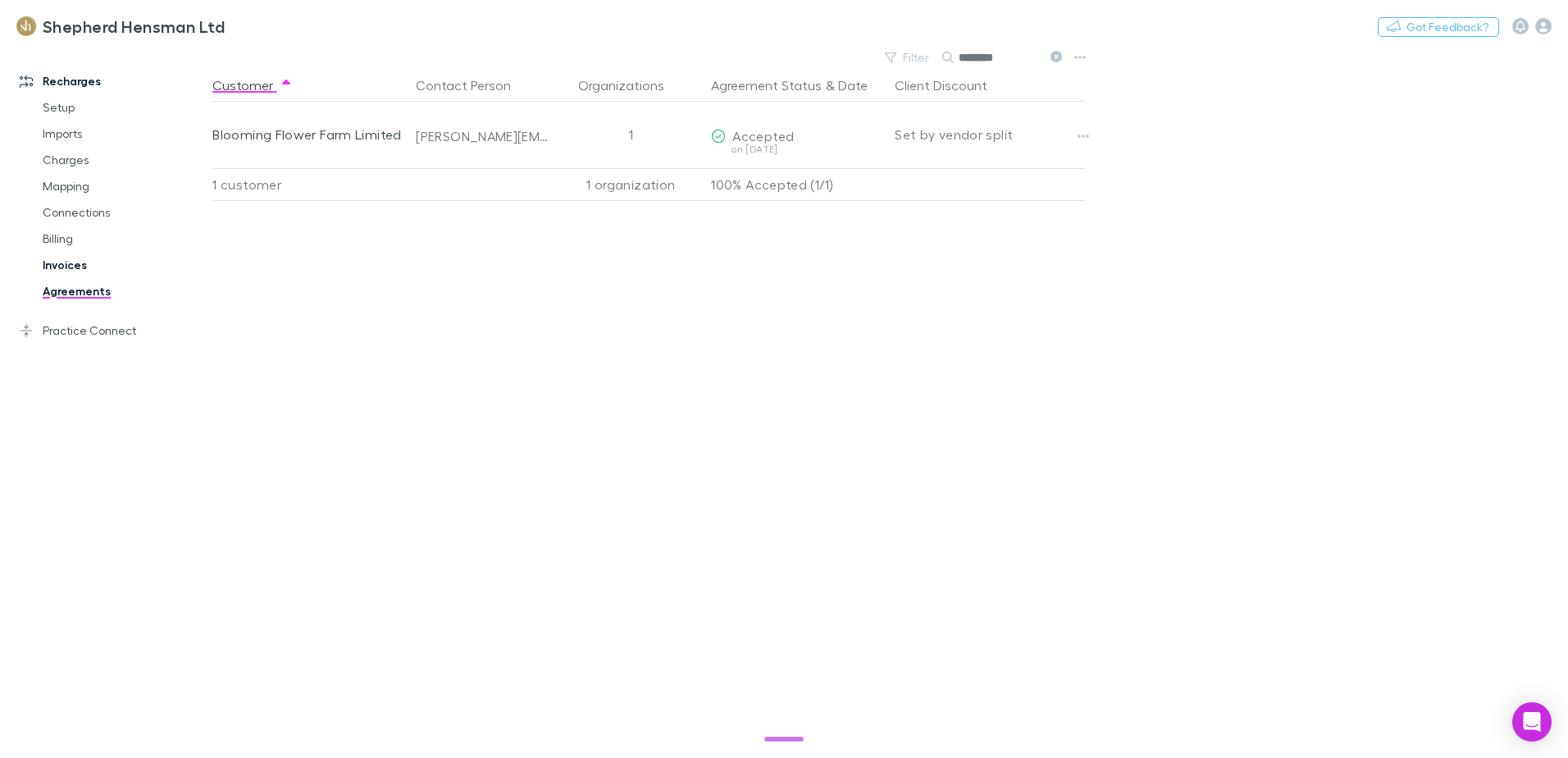
type input "********"
click at [52, 264] on link "Invoices" at bounding box center [123, 265] width 195 height 26
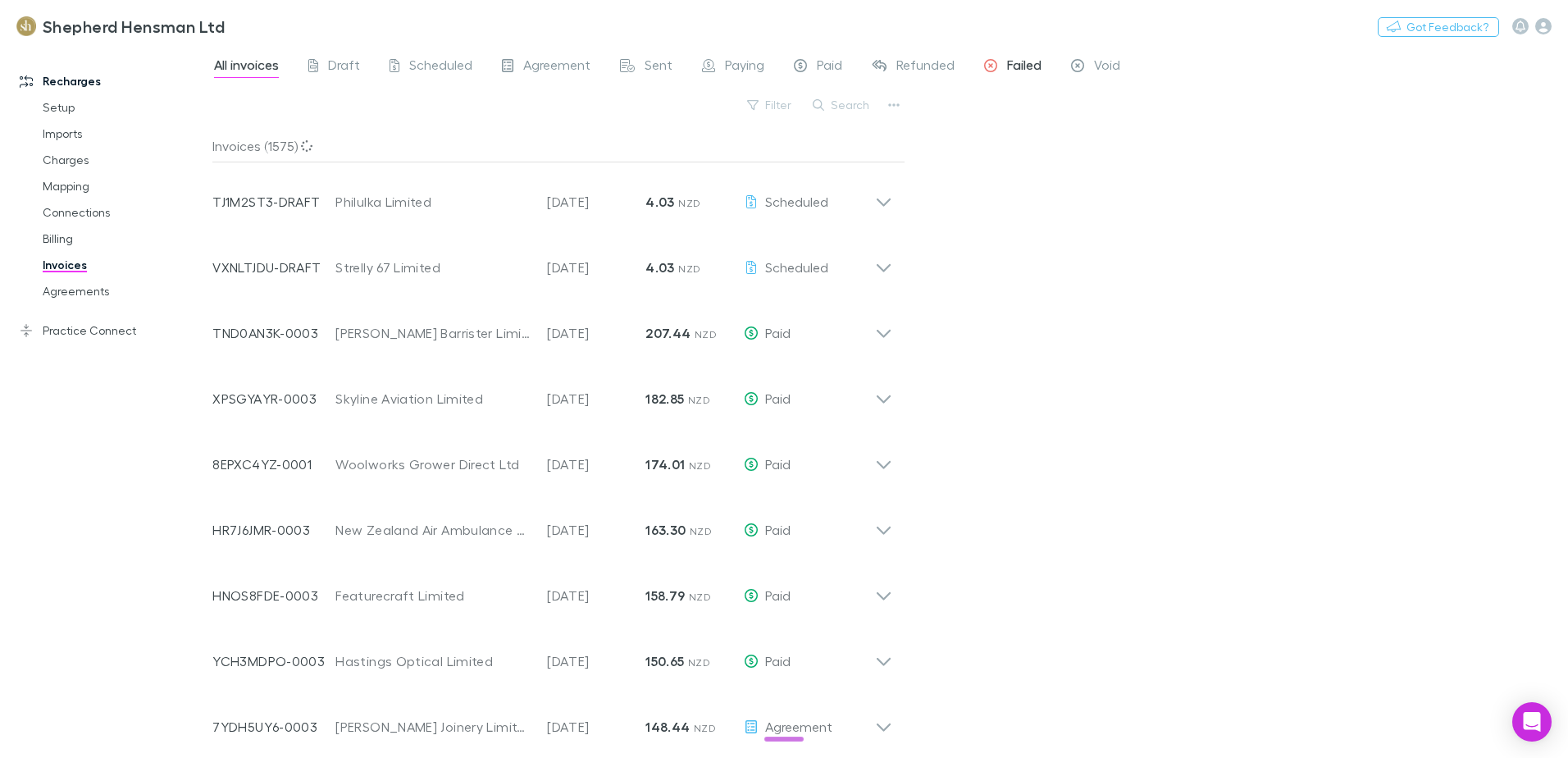
click at [1010, 65] on span "Failed" at bounding box center [1024, 67] width 34 height 21
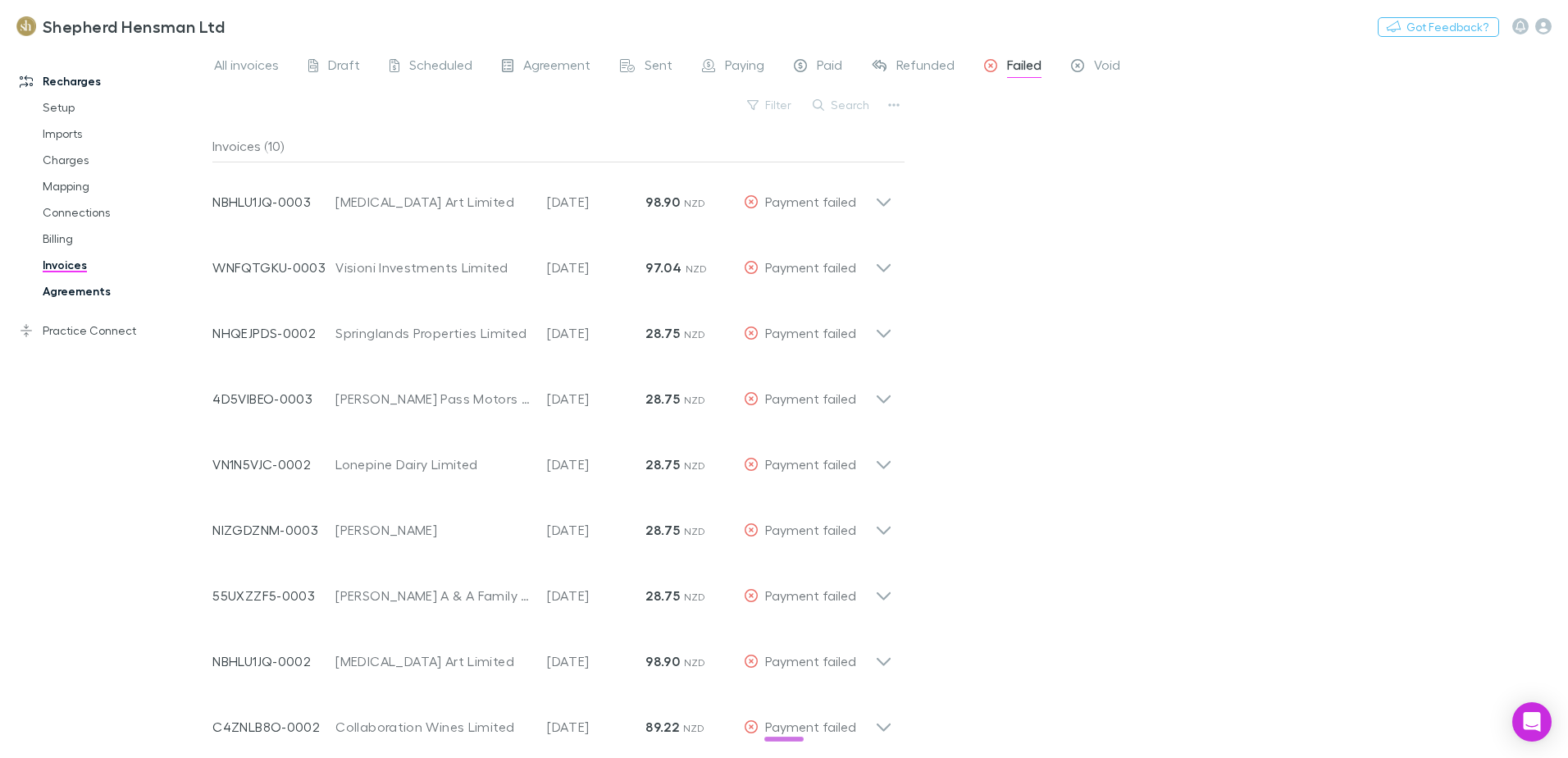
click at [60, 295] on link "Agreements" at bounding box center [123, 291] width 195 height 26
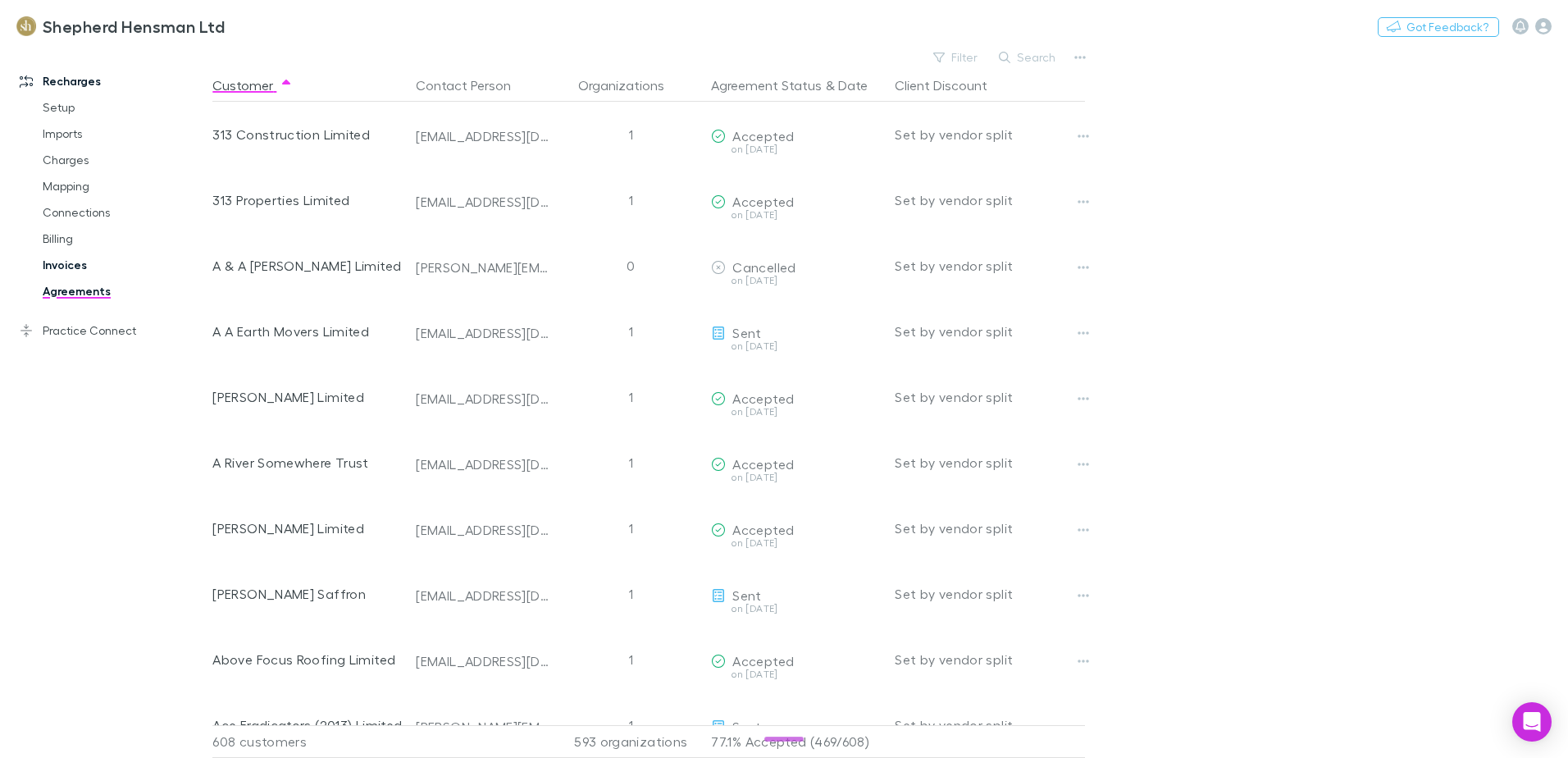
click at [69, 265] on link "Invoices" at bounding box center [123, 265] width 195 height 26
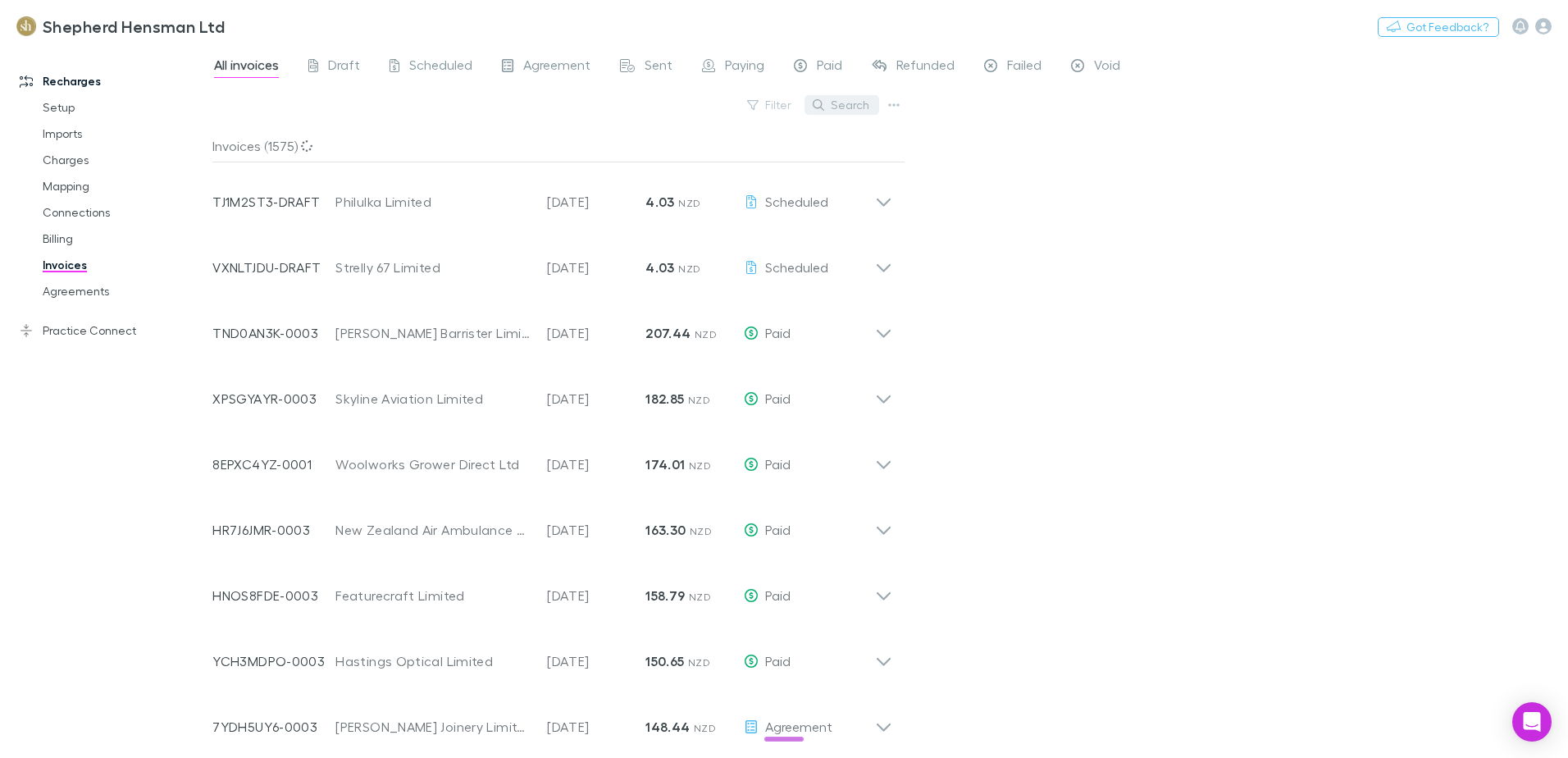
click at [856, 107] on button "Search" at bounding box center [842, 105] width 75 height 20
type input "*"
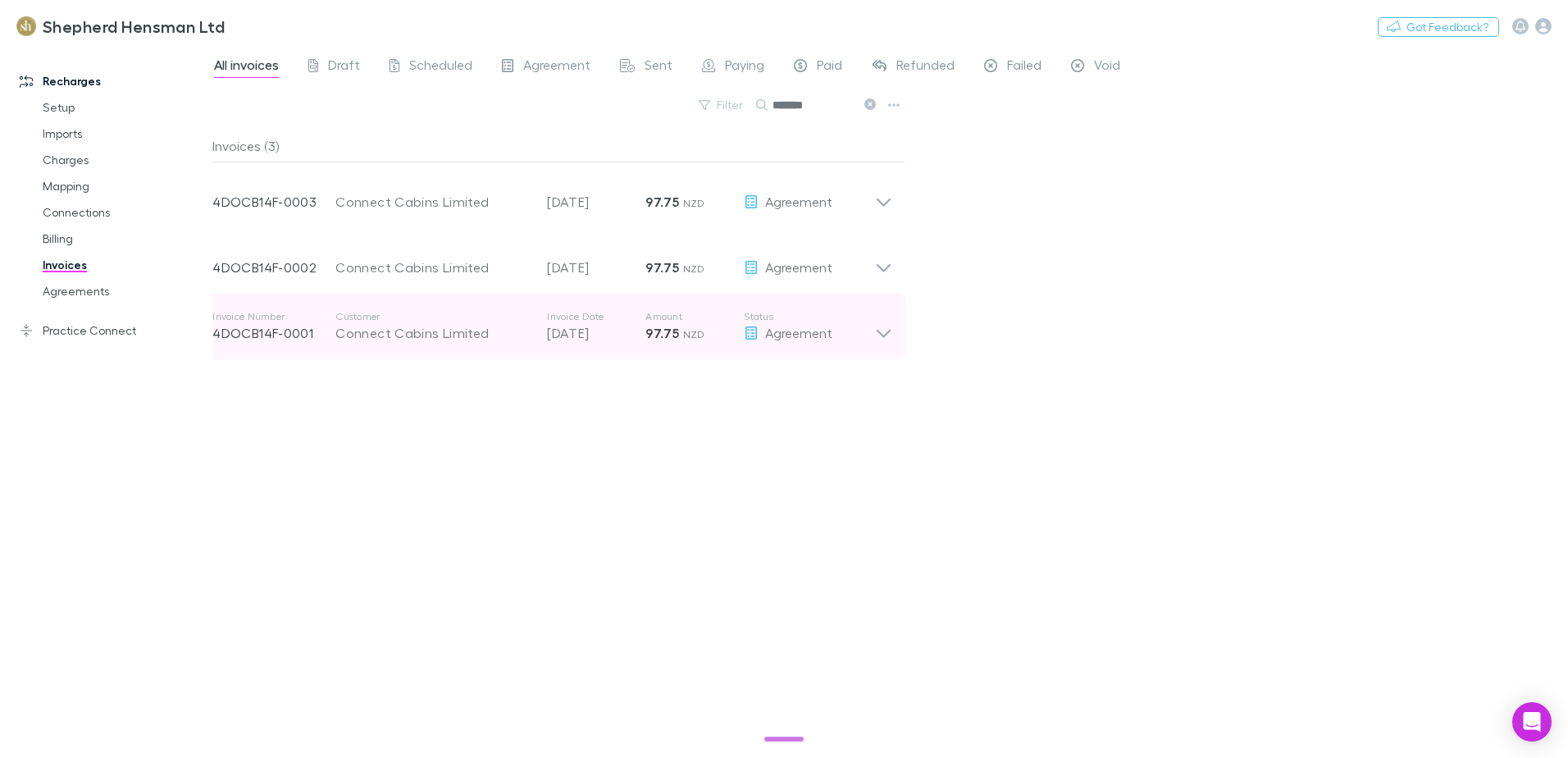
type input "*******"
click at [891, 332] on icon at bounding box center [884, 326] width 17 height 33
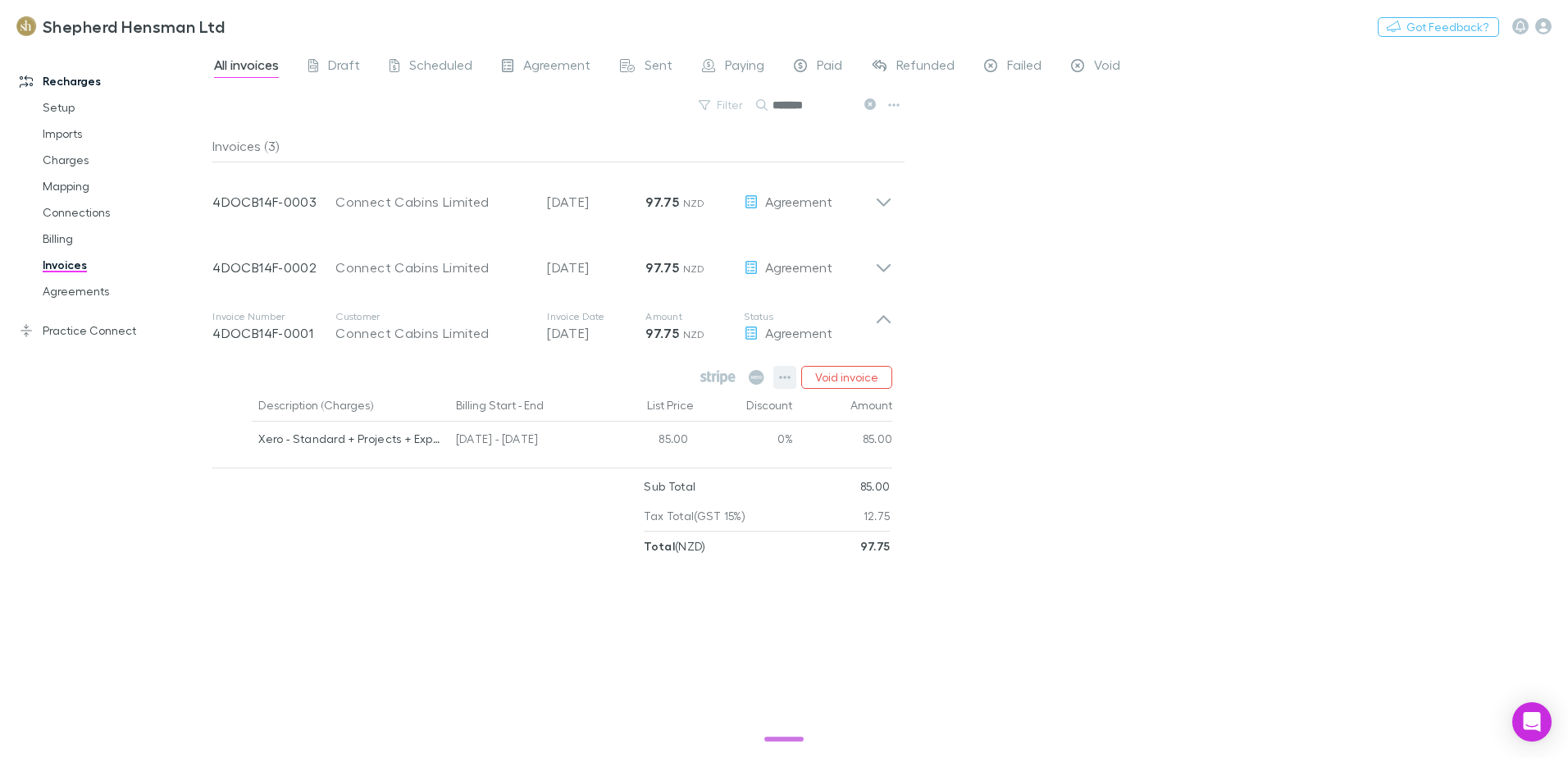
click at [790, 380] on icon "button" at bounding box center [784, 377] width 11 height 13
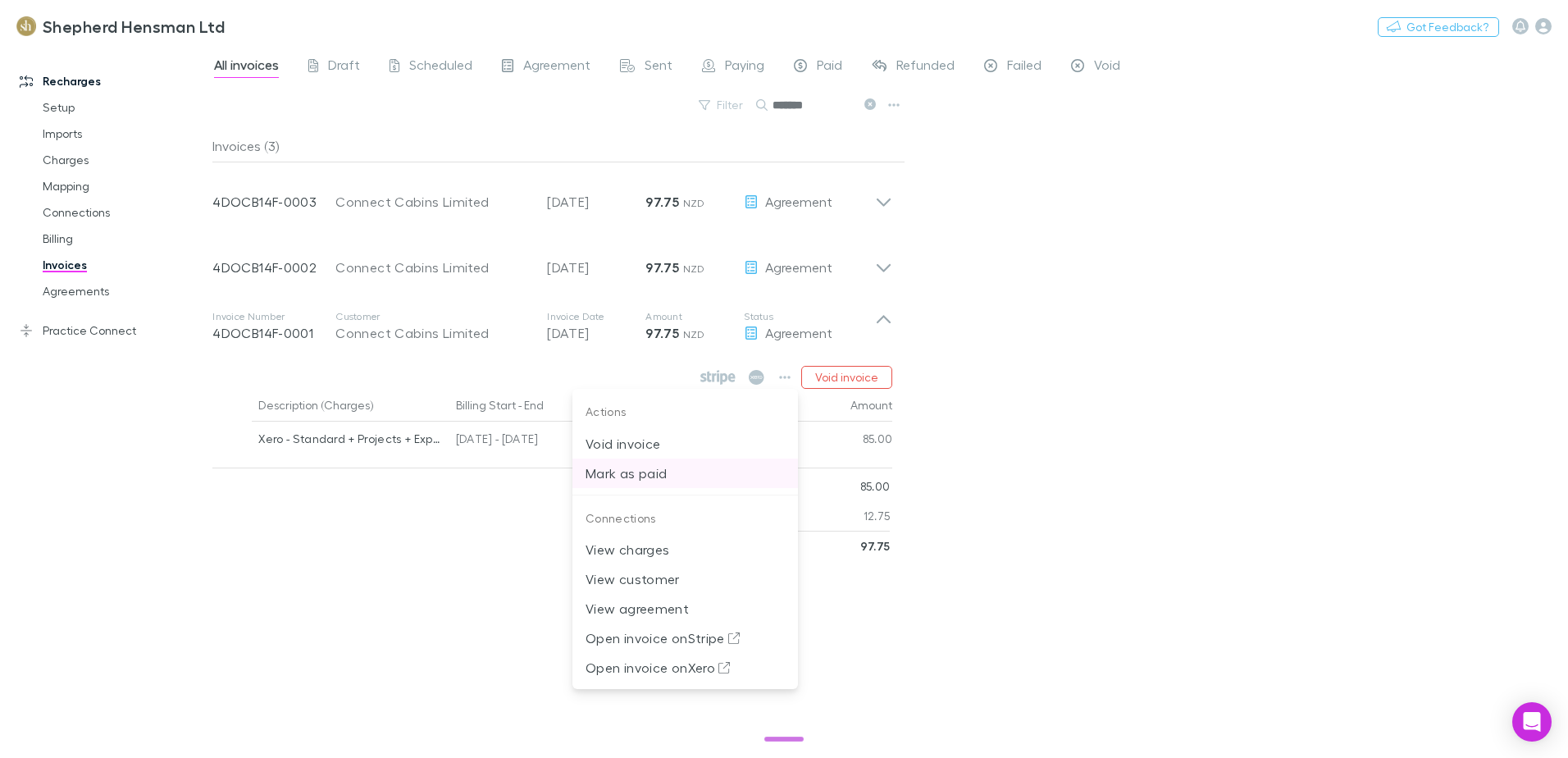
click at [633, 471] on p "Mark as paid" at bounding box center [685, 473] width 199 height 20
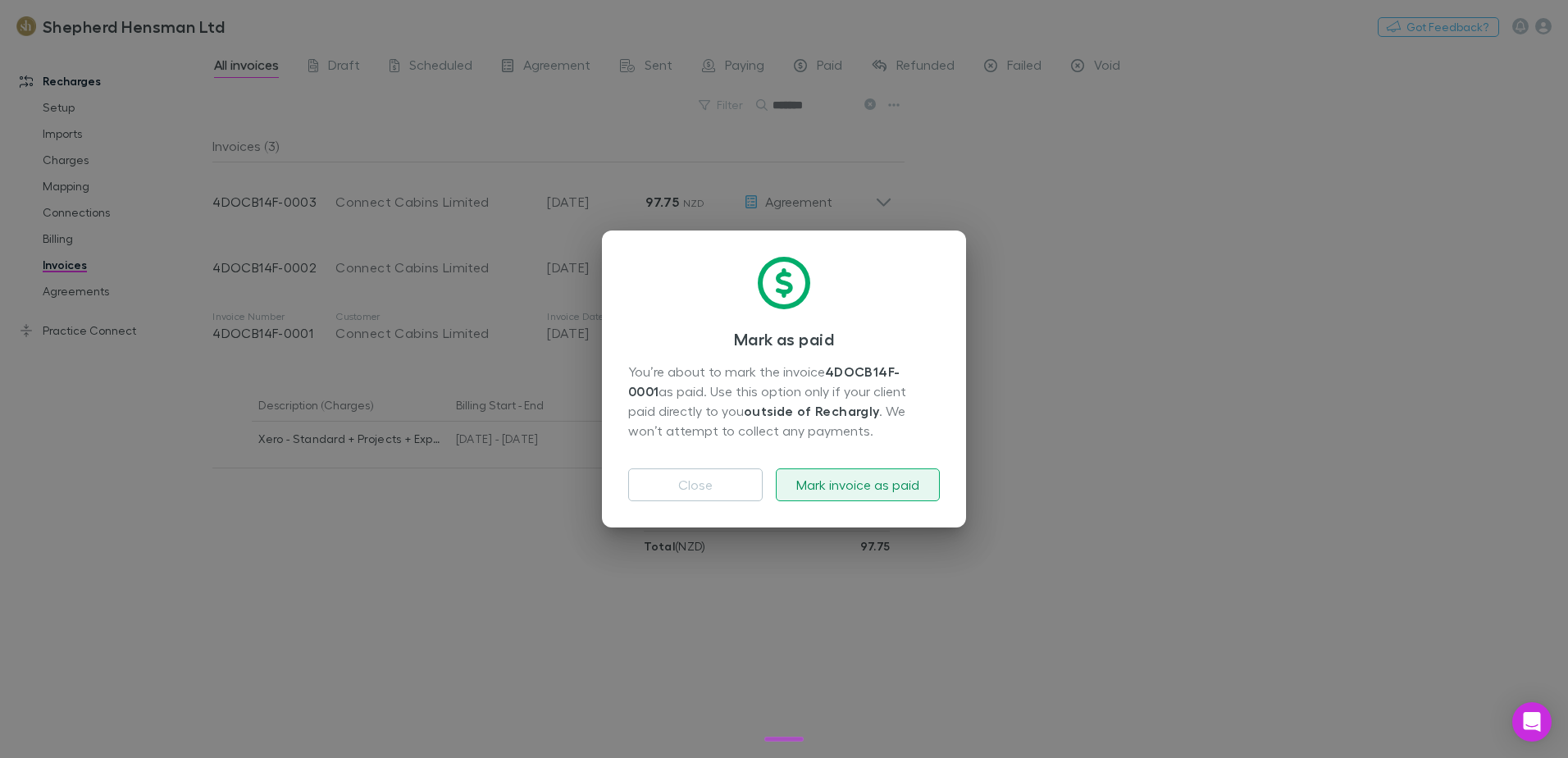
click at [827, 480] on button "Mark invoice as paid" at bounding box center [858, 485] width 164 height 33
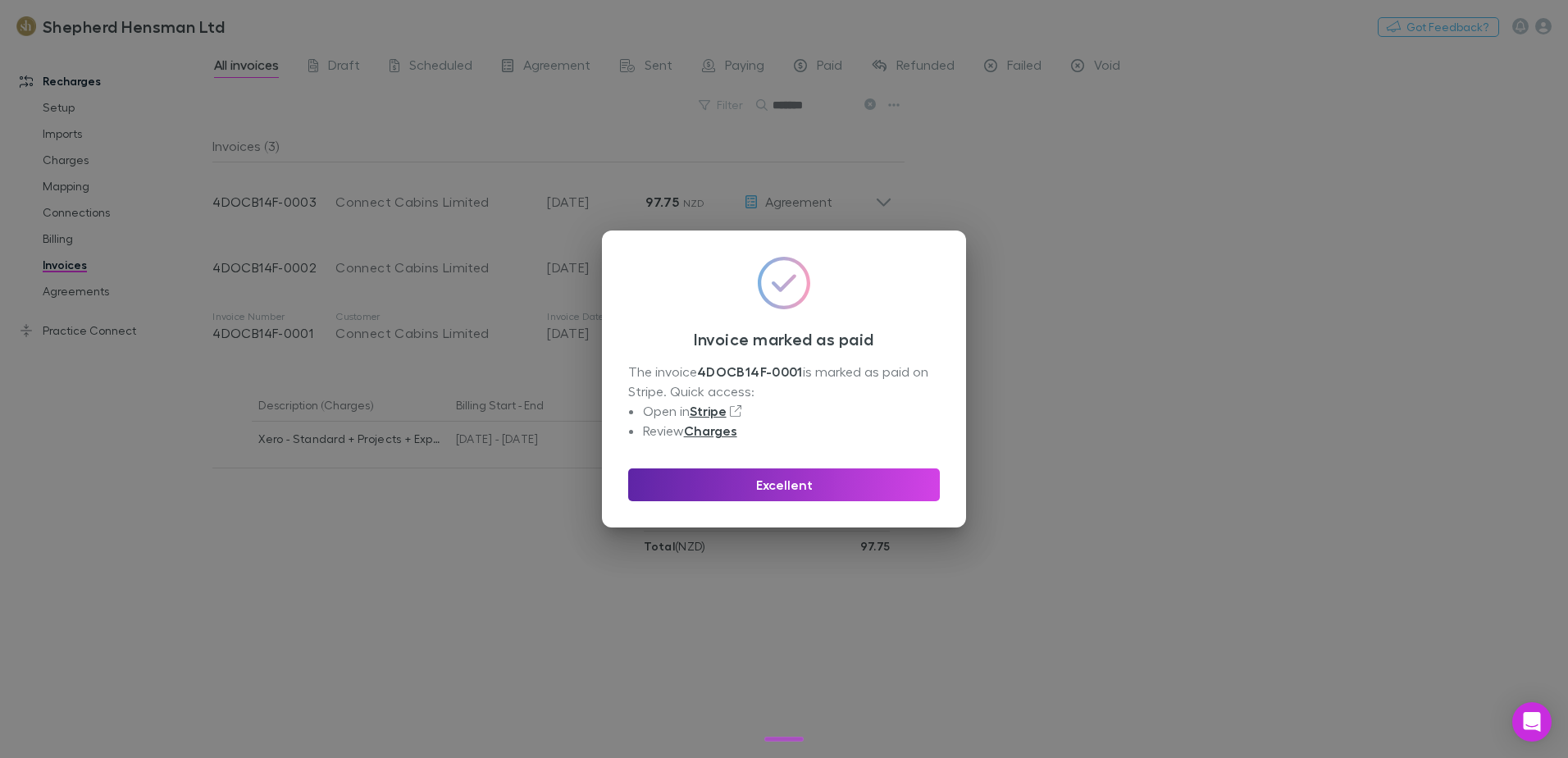
click at [820, 476] on button "Excellent" at bounding box center [784, 485] width 311 height 33
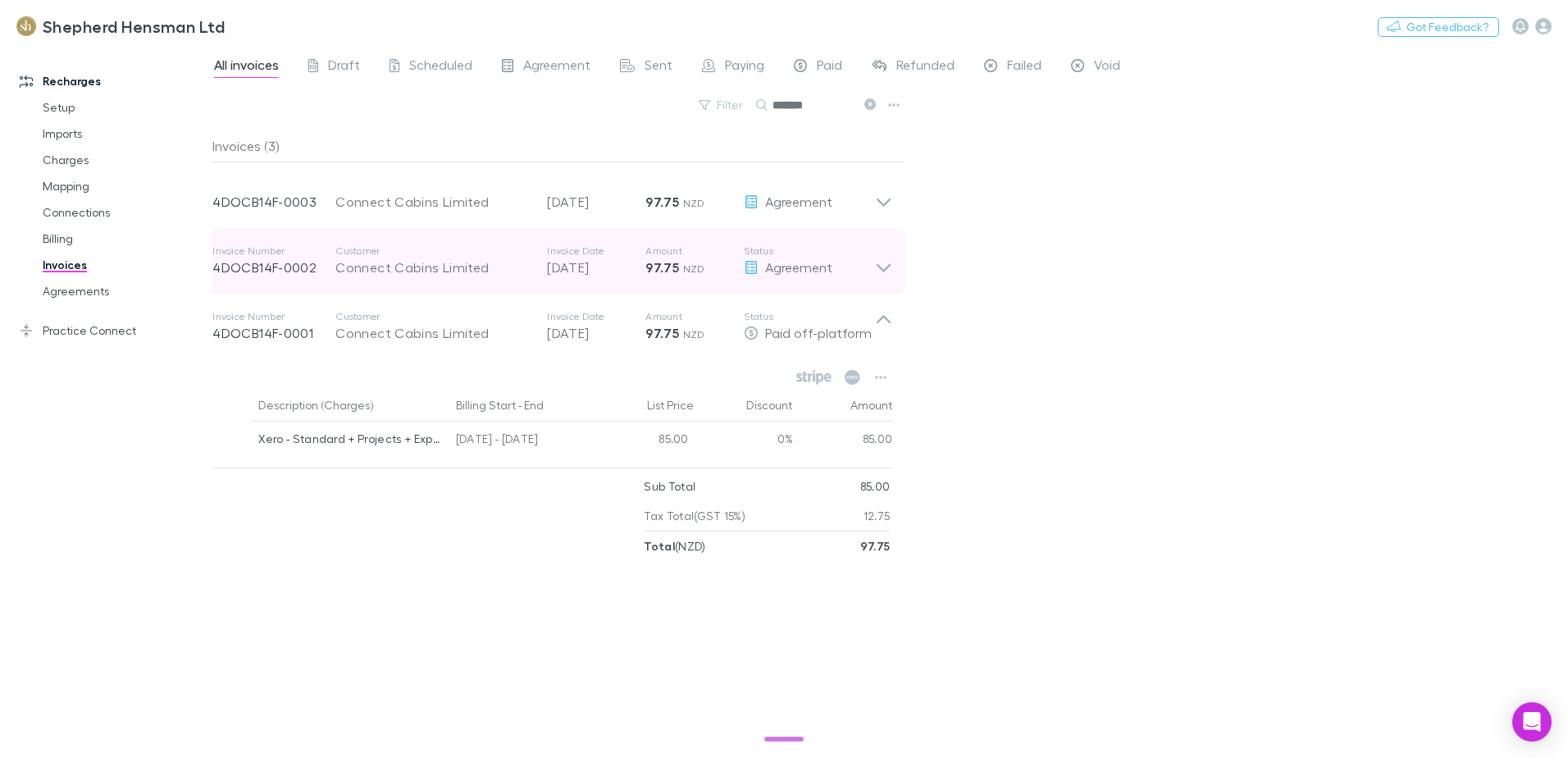
click at [886, 265] on icon at bounding box center [884, 260] width 17 height 33
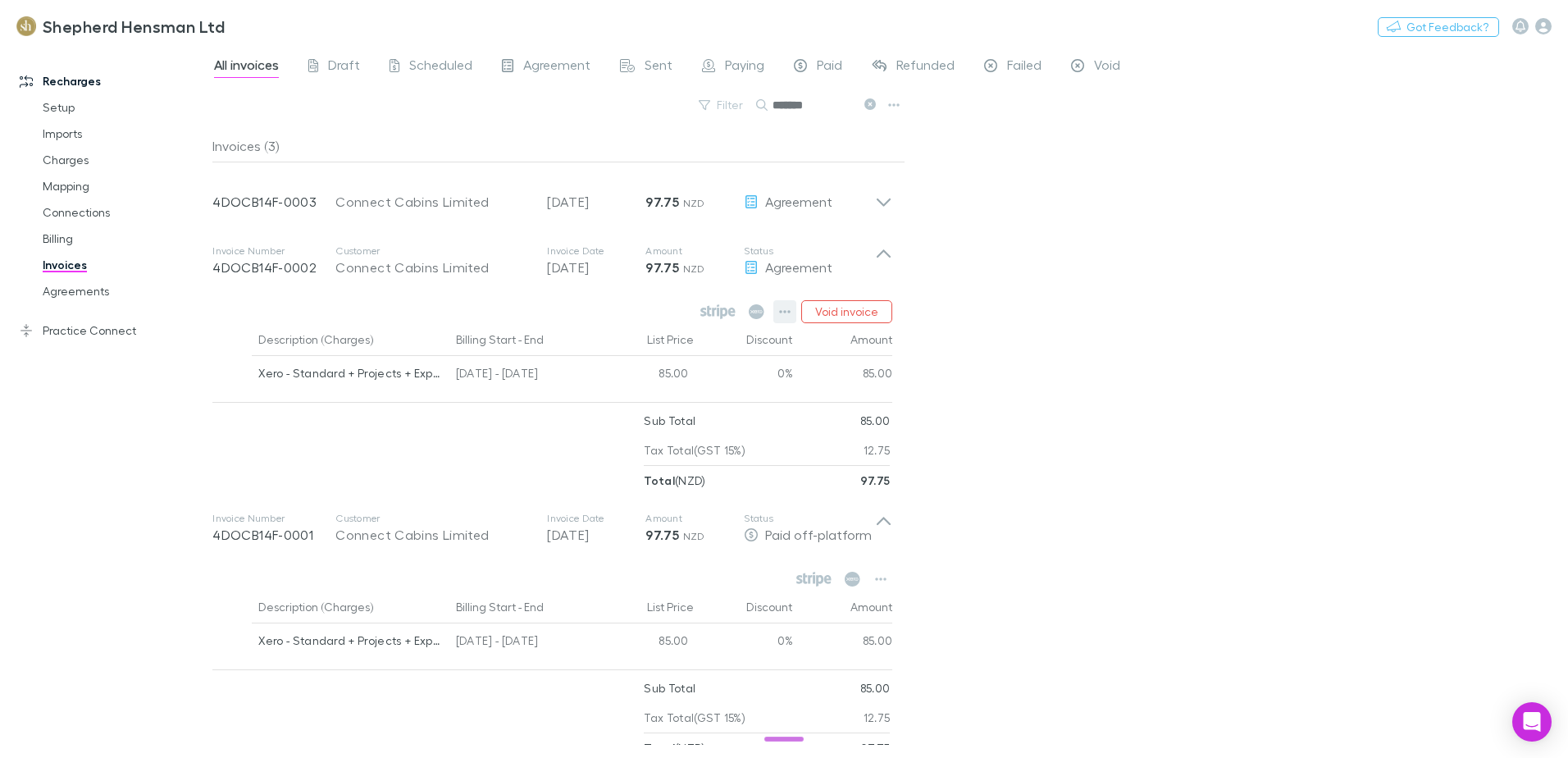
click at [784, 310] on icon "button" at bounding box center [784, 311] width 11 height 13
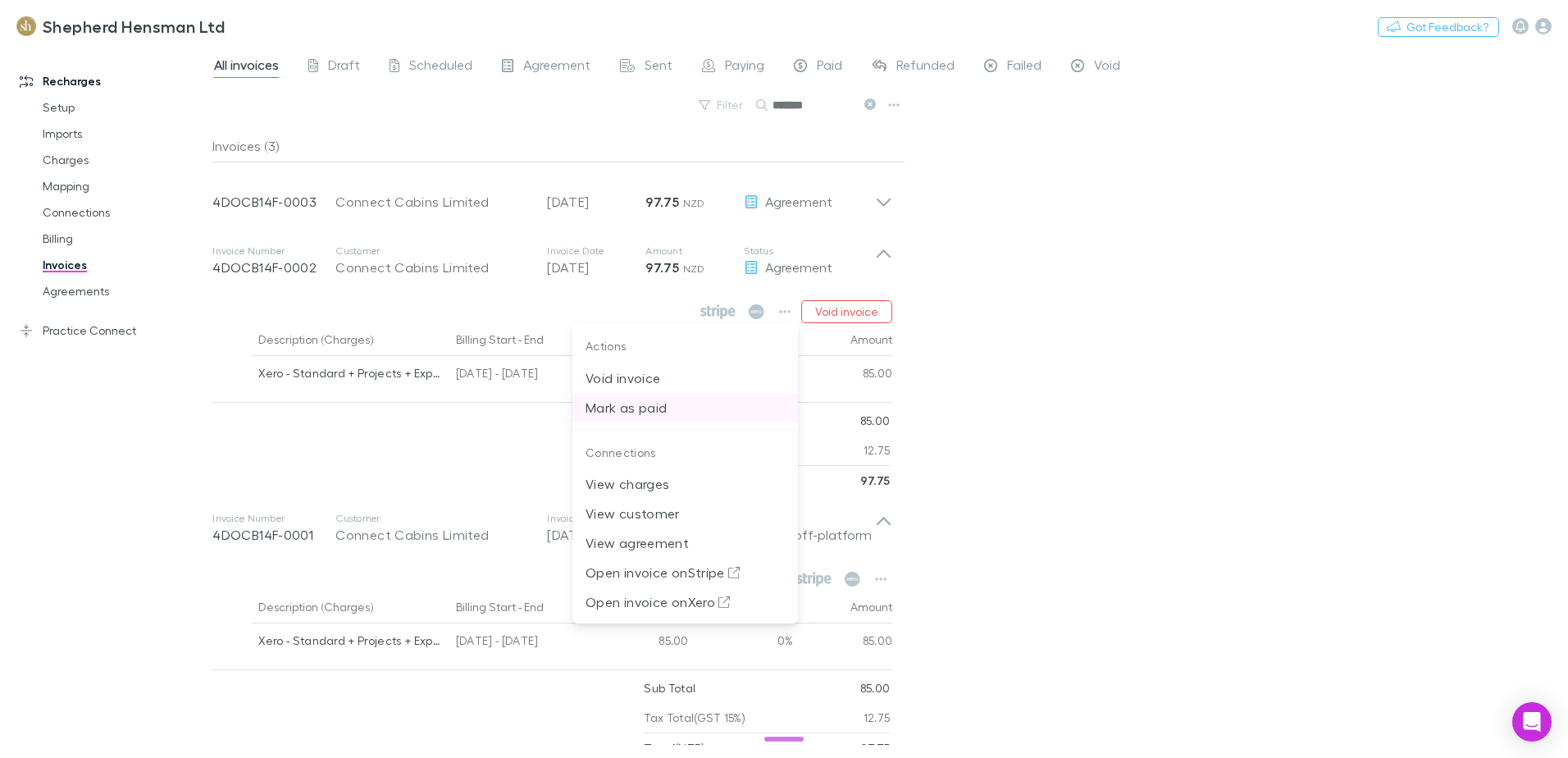
click at [647, 410] on p "Mark as paid" at bounding box center [685, 407] width 199 height 20
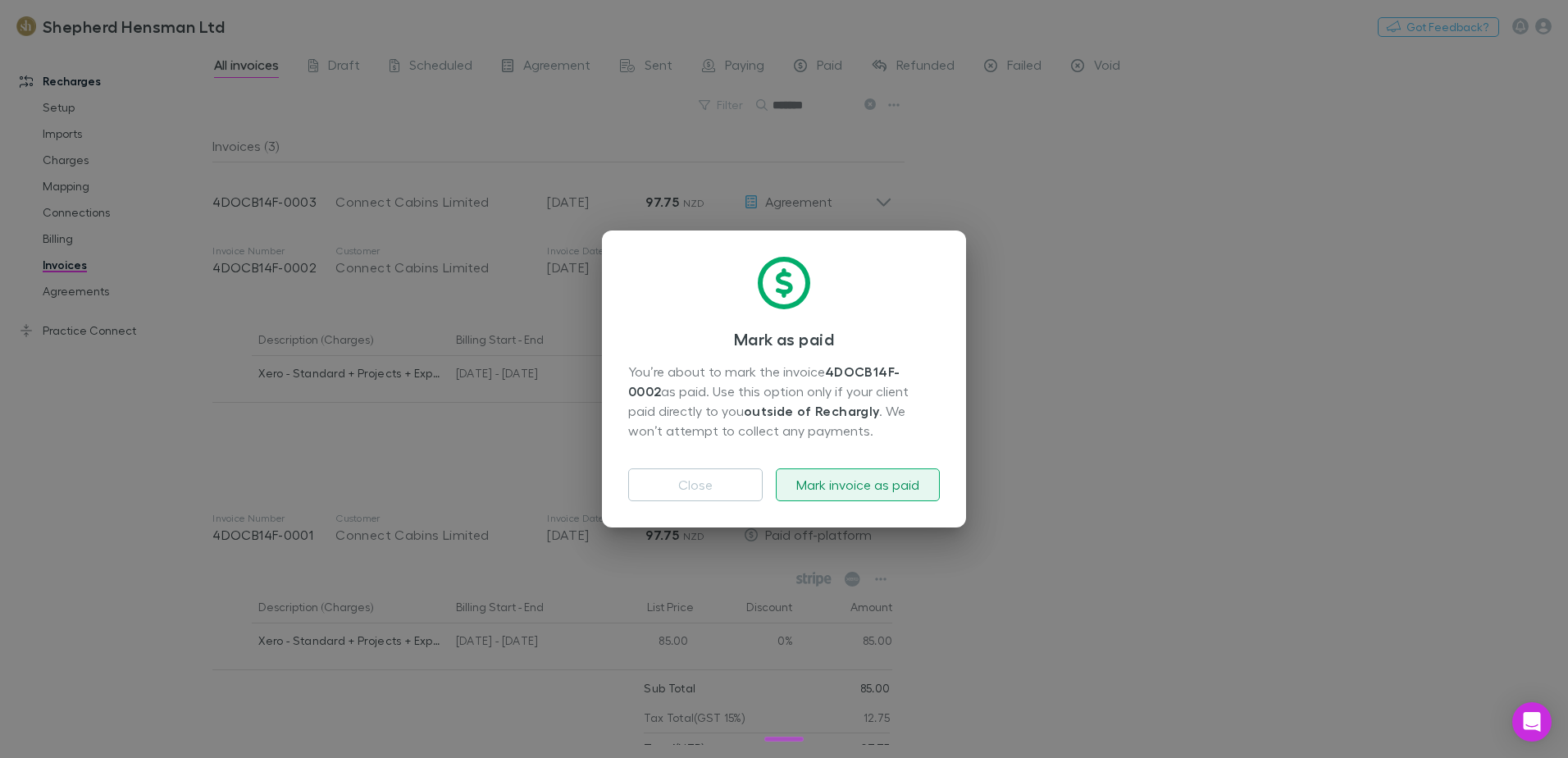
click at [850, 488] on button "Mark invoice as paid" at bounding box center [858, 485] width 164 height 33
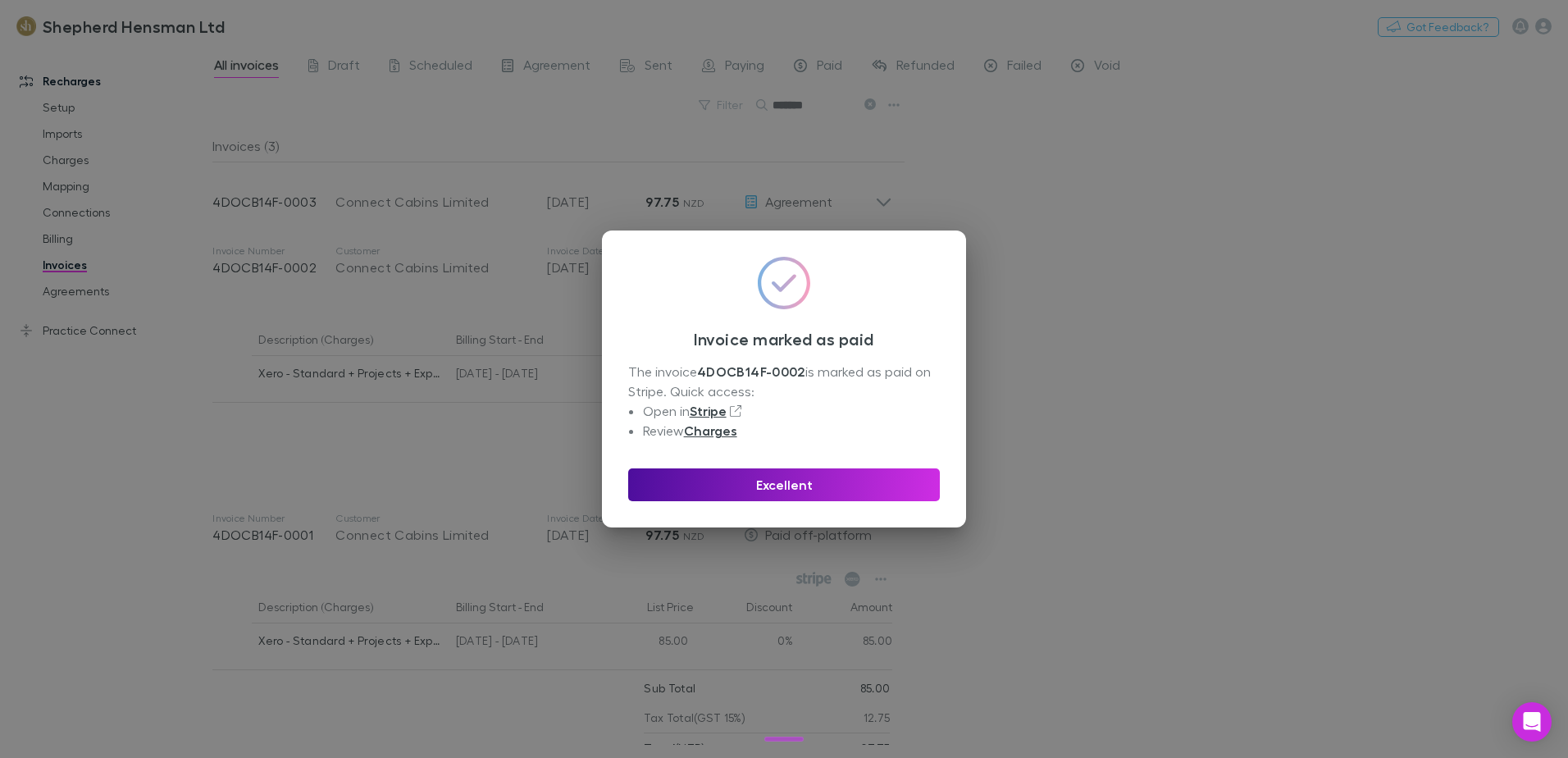
click at [802, 487] on button "Excellent" at bounding box center [784, 485] width 311 height 33
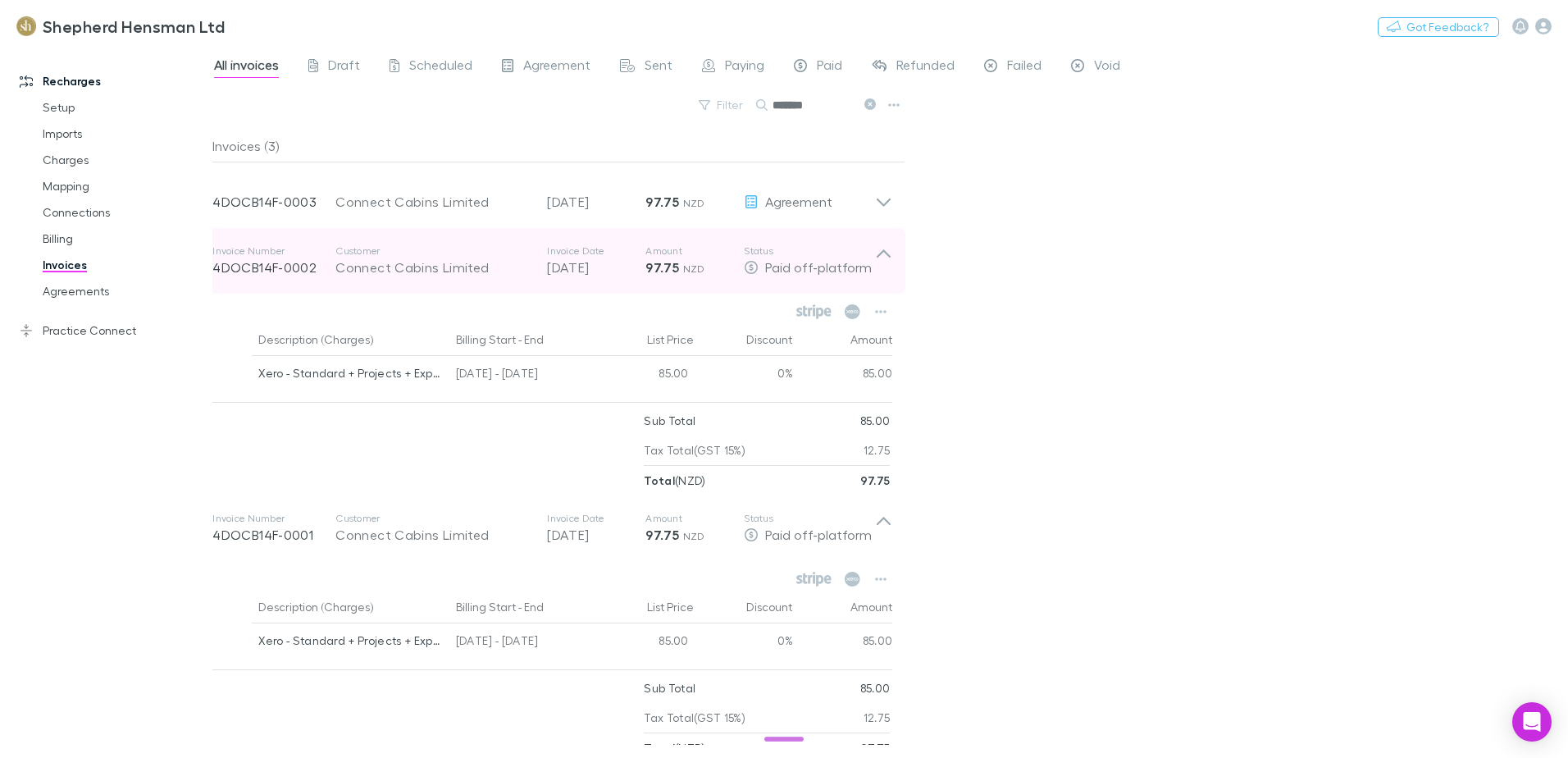
click at [884, 245] on icon at bounding box center [884, 260] width 17 height 33
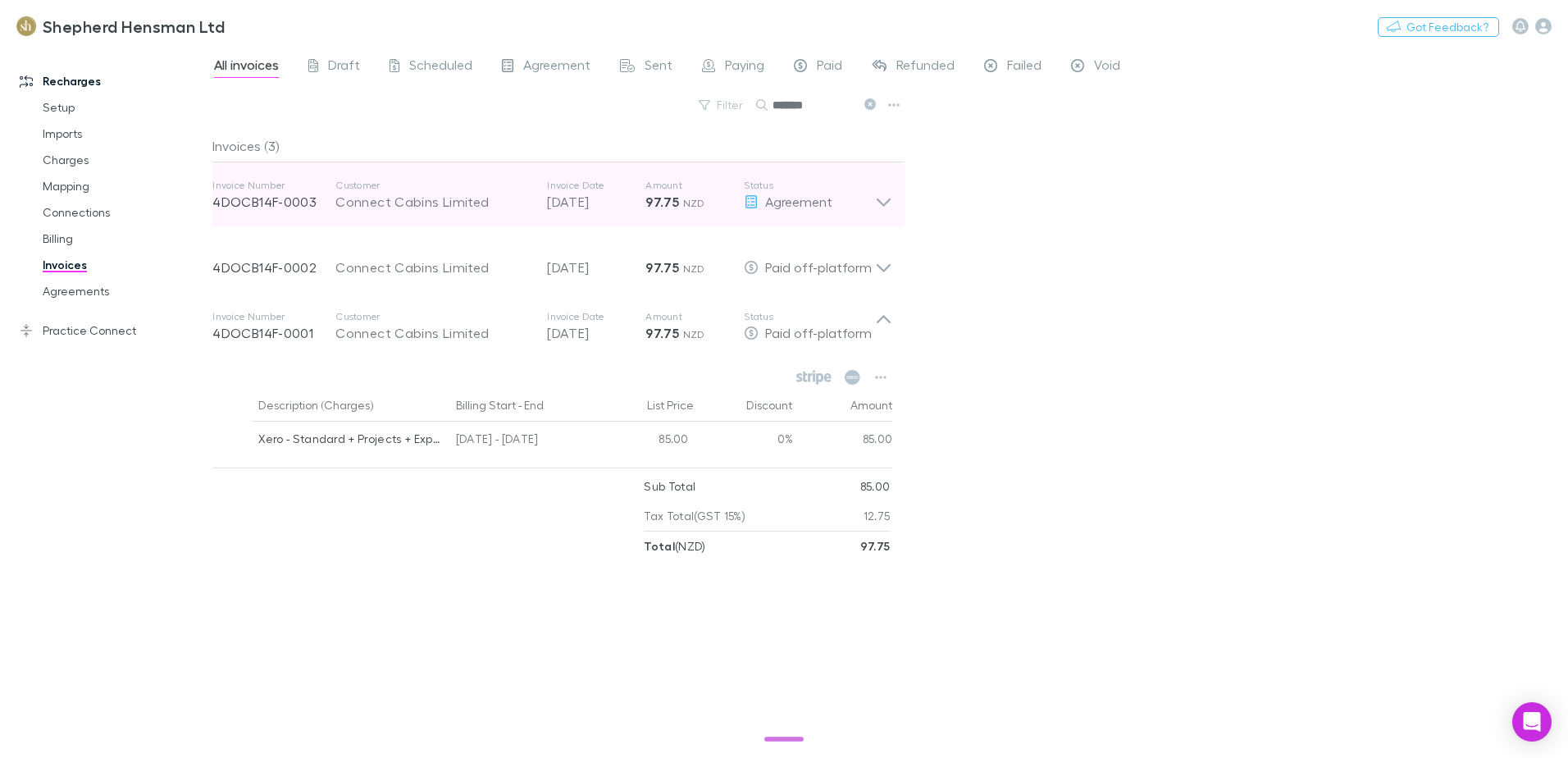
click at [887, 202] on icon at bounding box center [884, 202] width 14 height 9
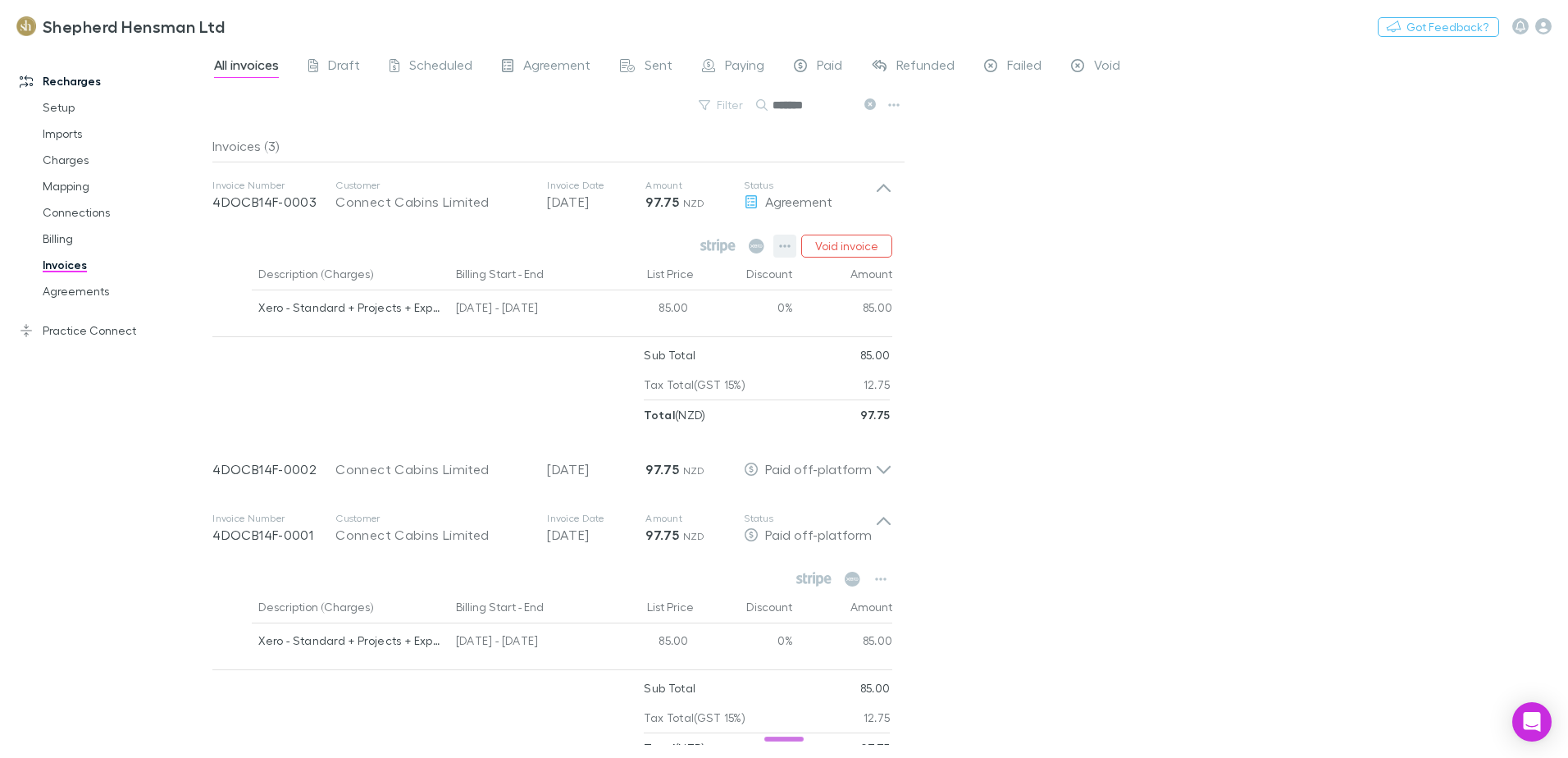
click at [785, 254] on button "button" at bounding box center [784, 246] width 23 height 23
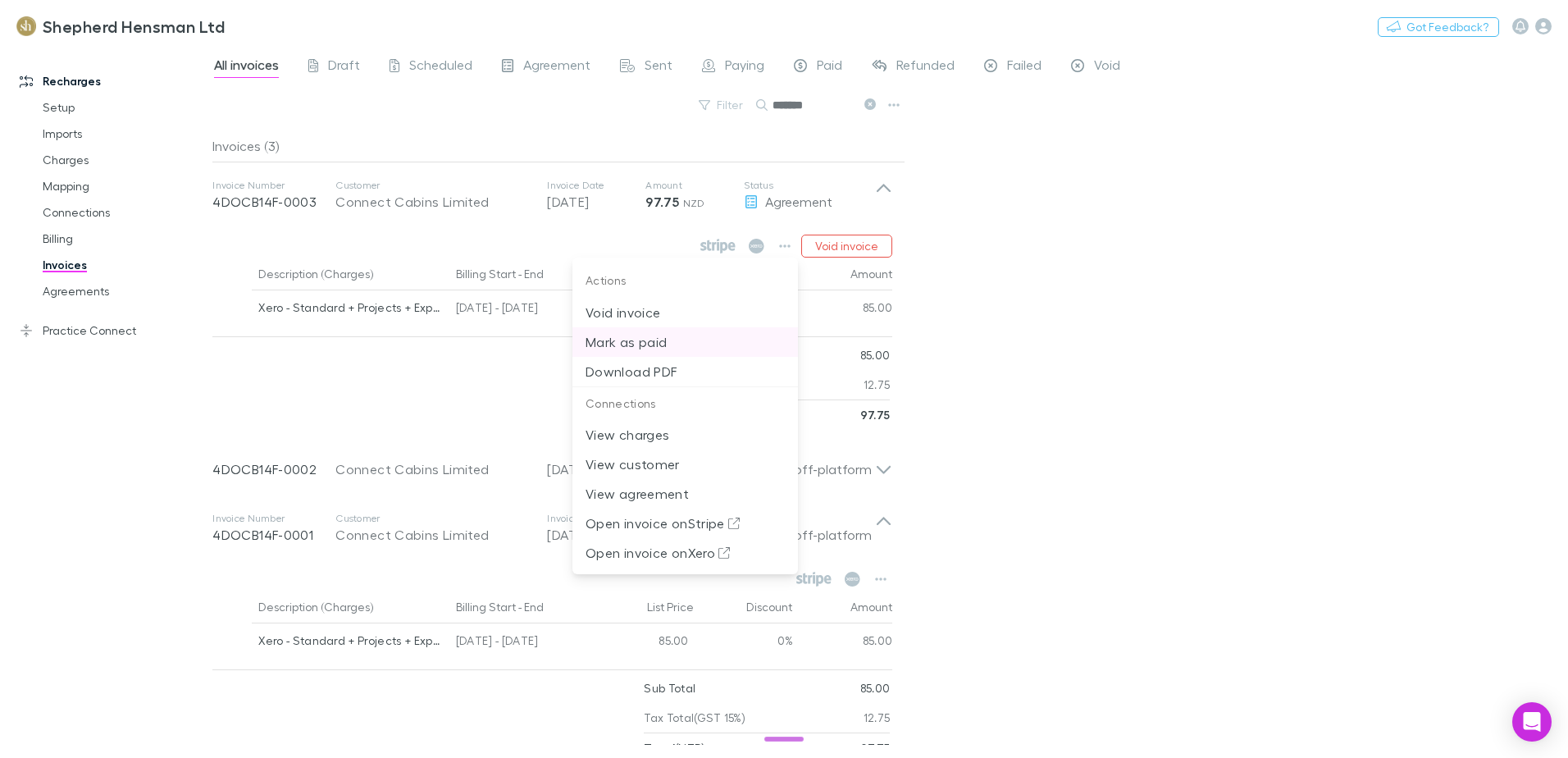
click at [634, 344] on p "Mark as paid" at bounding box center [685, 341] width 199 height 20
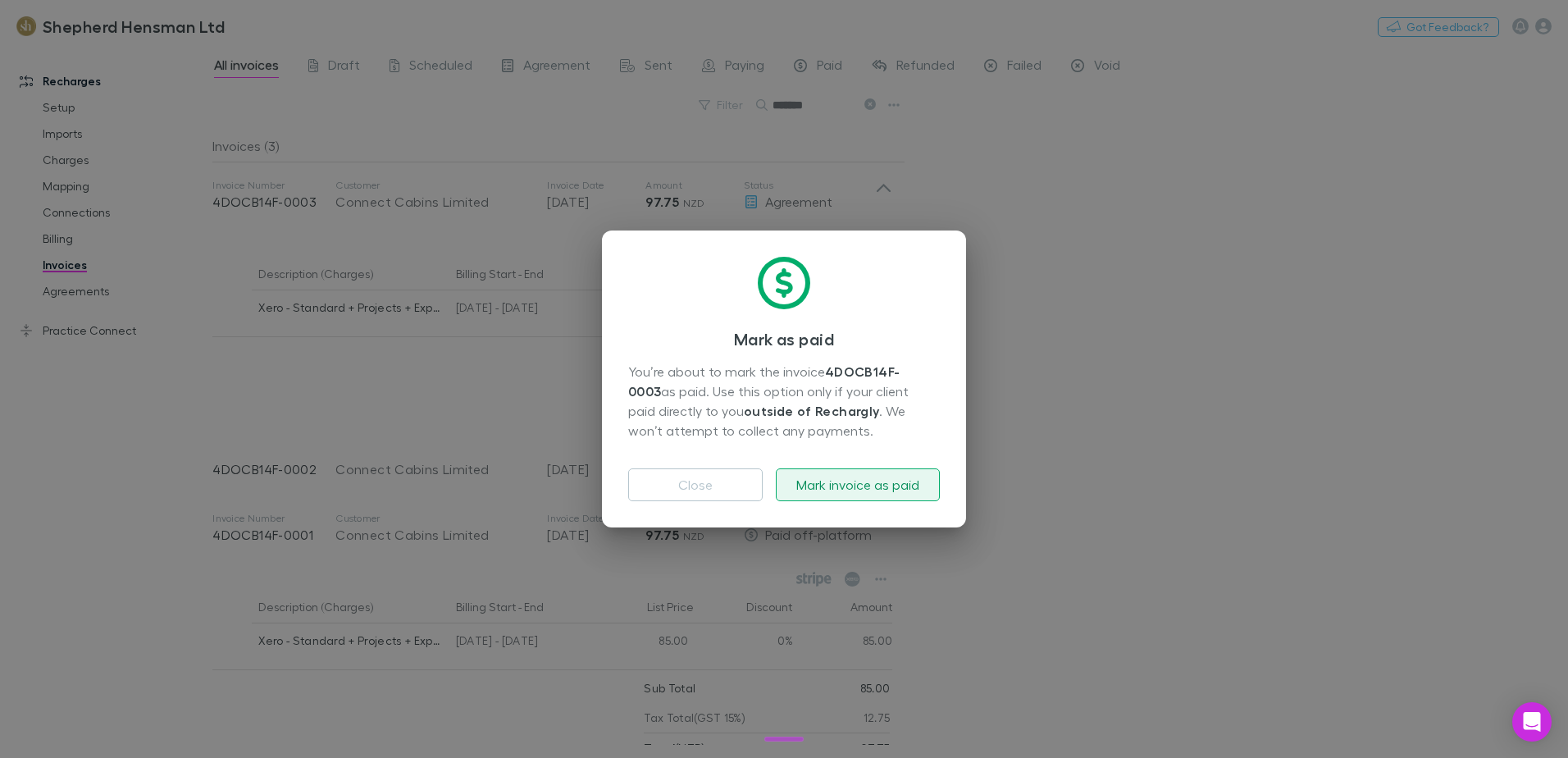
click at [833, 492] on button "Mark invoice as paid" at bounding box center [858, 485] width 164 height 33
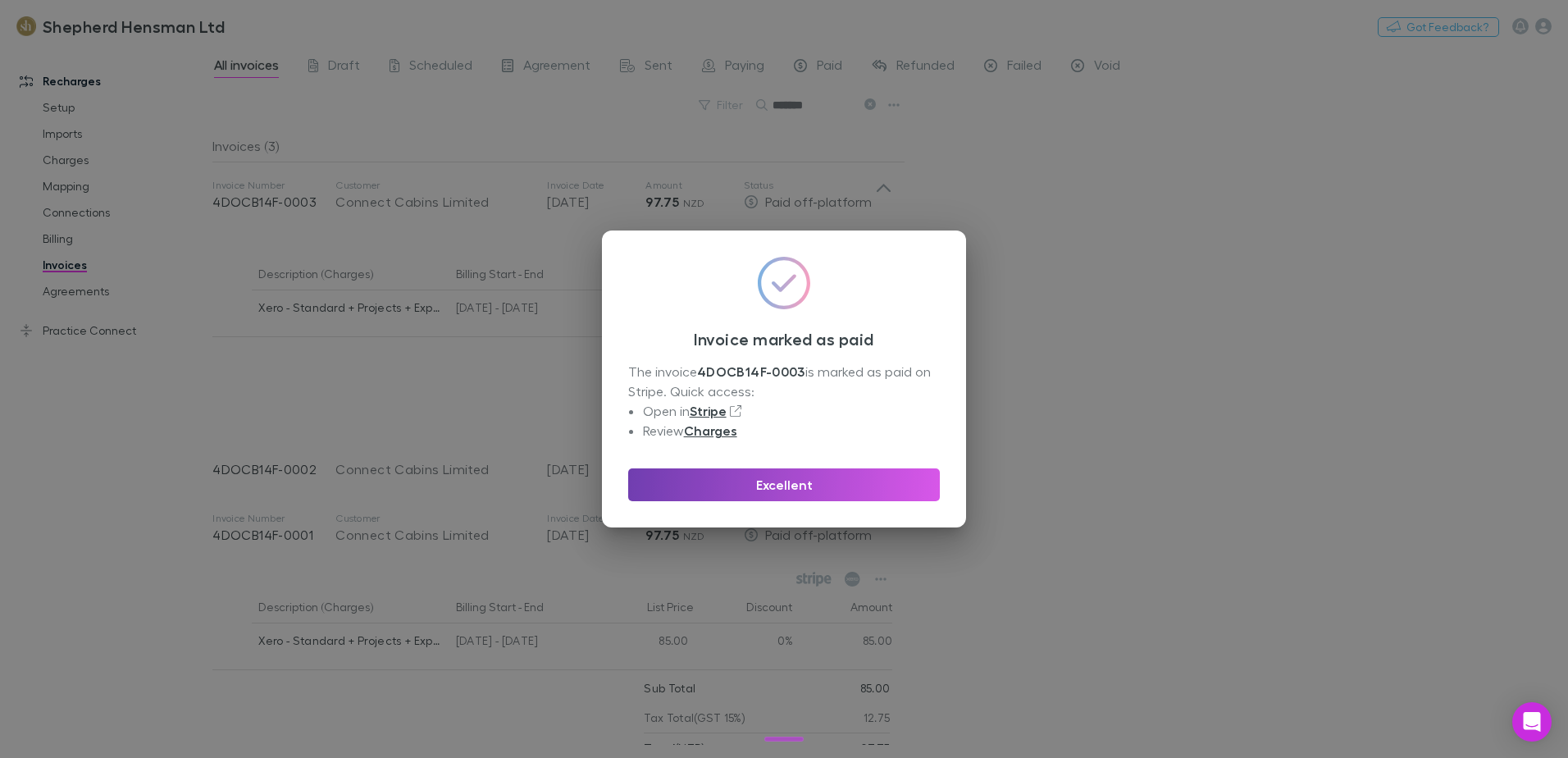
click at [779, 486] on button "Excellent" at bounding box center [784, 485] width 311 height 33
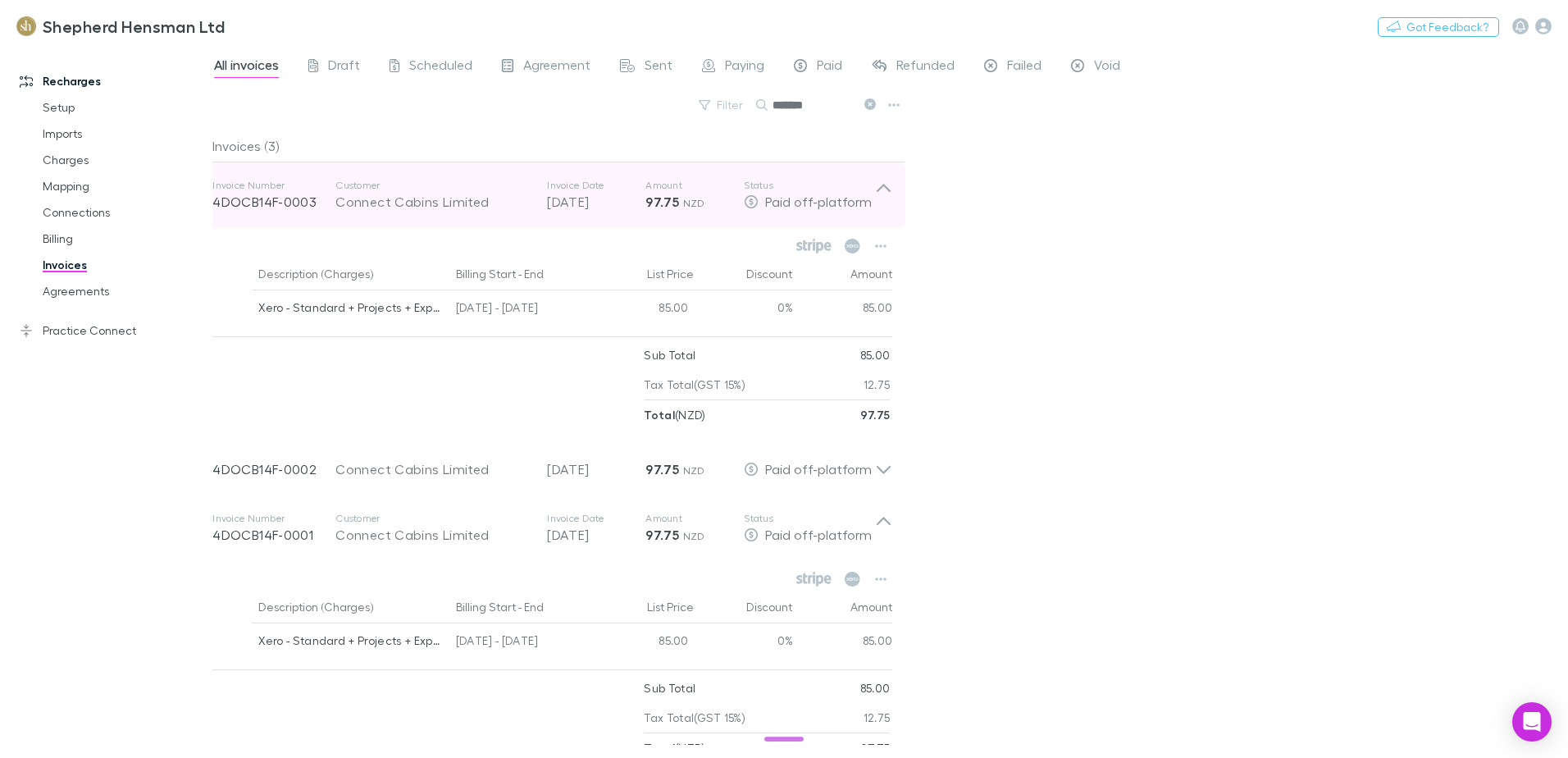
click at [882, 181] on icon at bounding box center [884, 195] width 17 height 33
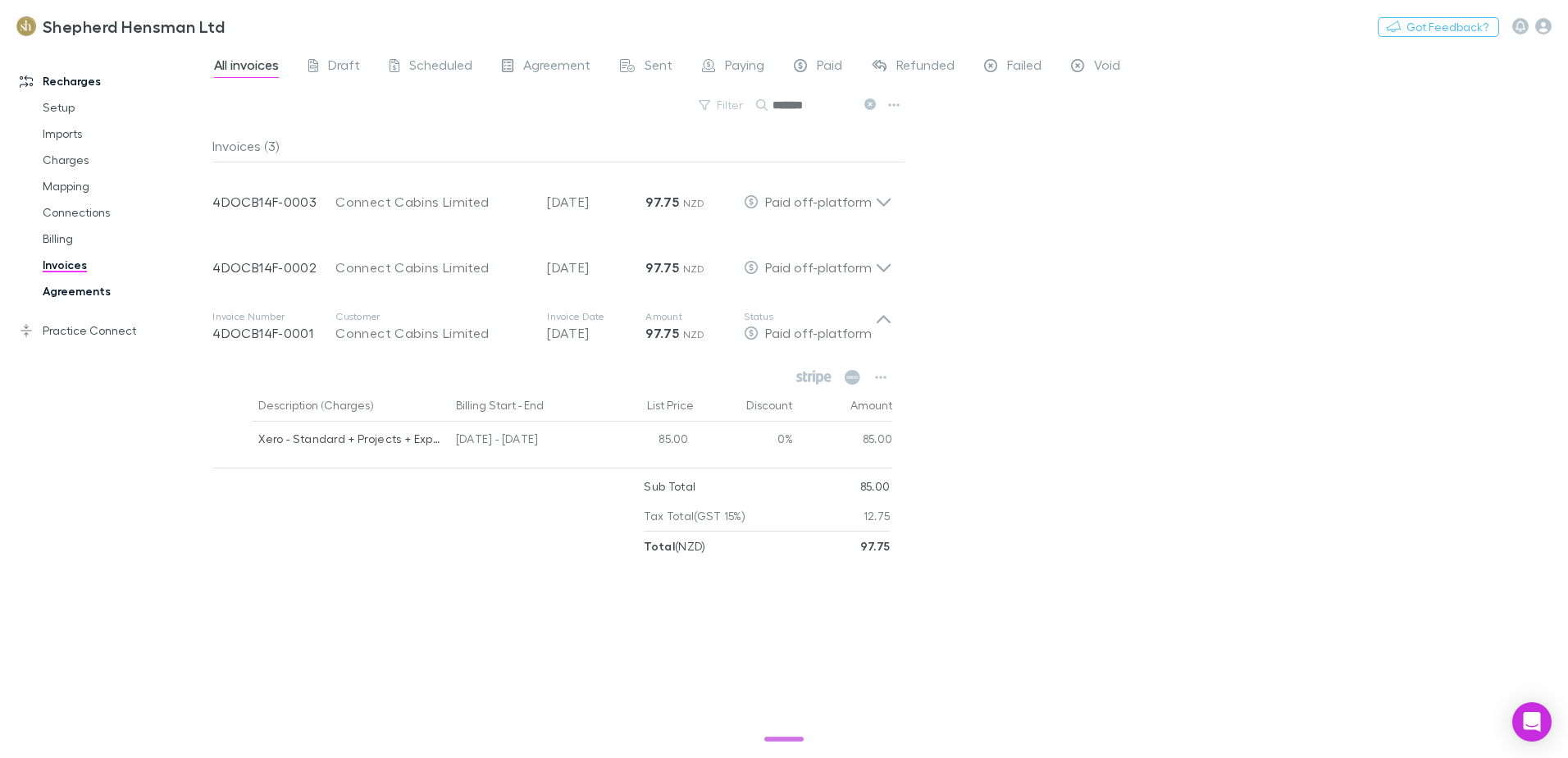
click at [103, 294] on link "Agreements" at bounding box center [123, 291] width 195 height 26
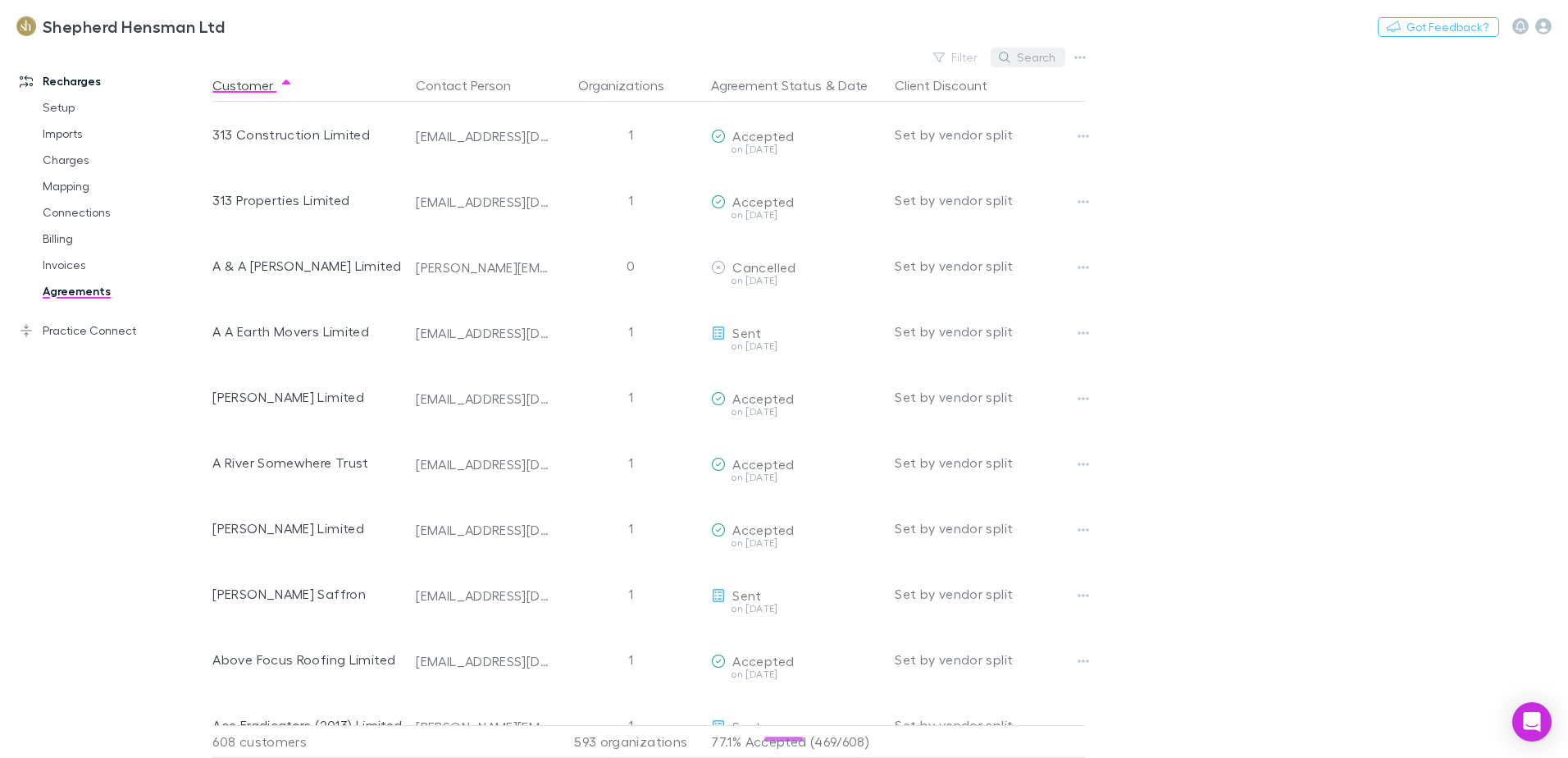
click at [1034, 58] on button "Search" at bounding box center [1029, 57] width 75 height 20
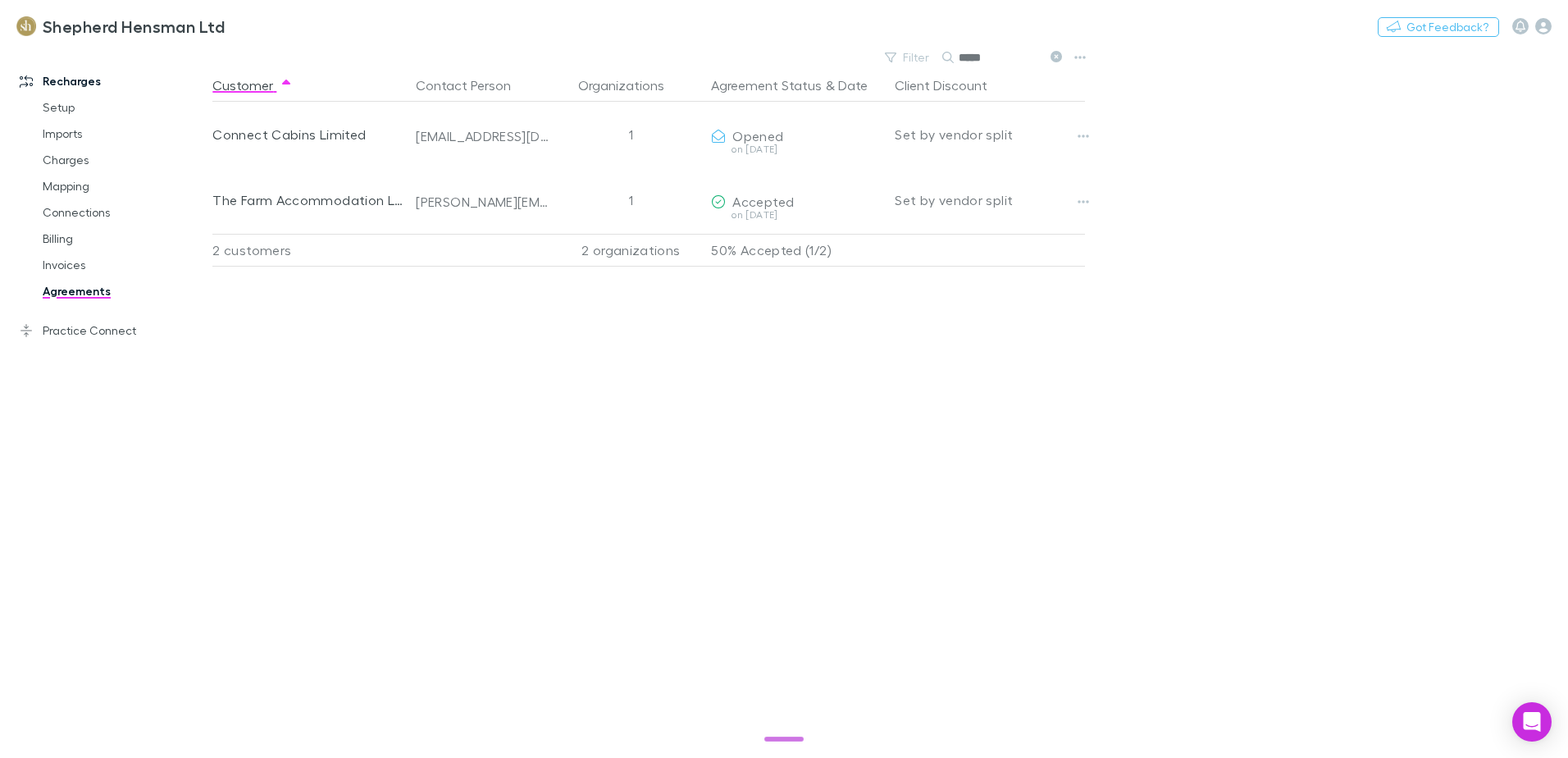
type input "*****"
